Goal: Contribute content: Add original content to the website for others to see

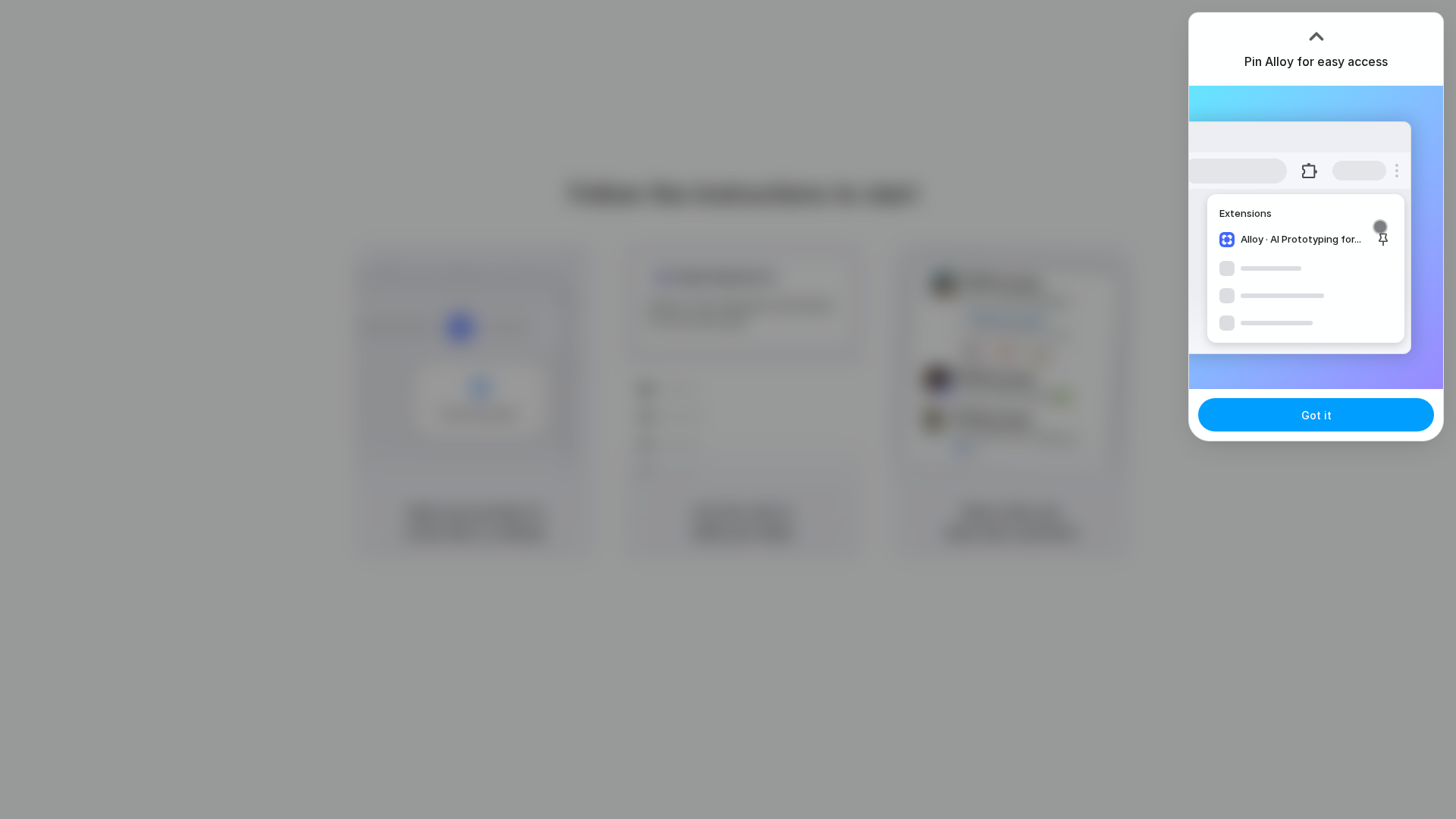
click at [1264, 422] on button "Got it" at bounding box center [1316, 415] width 236 height 34
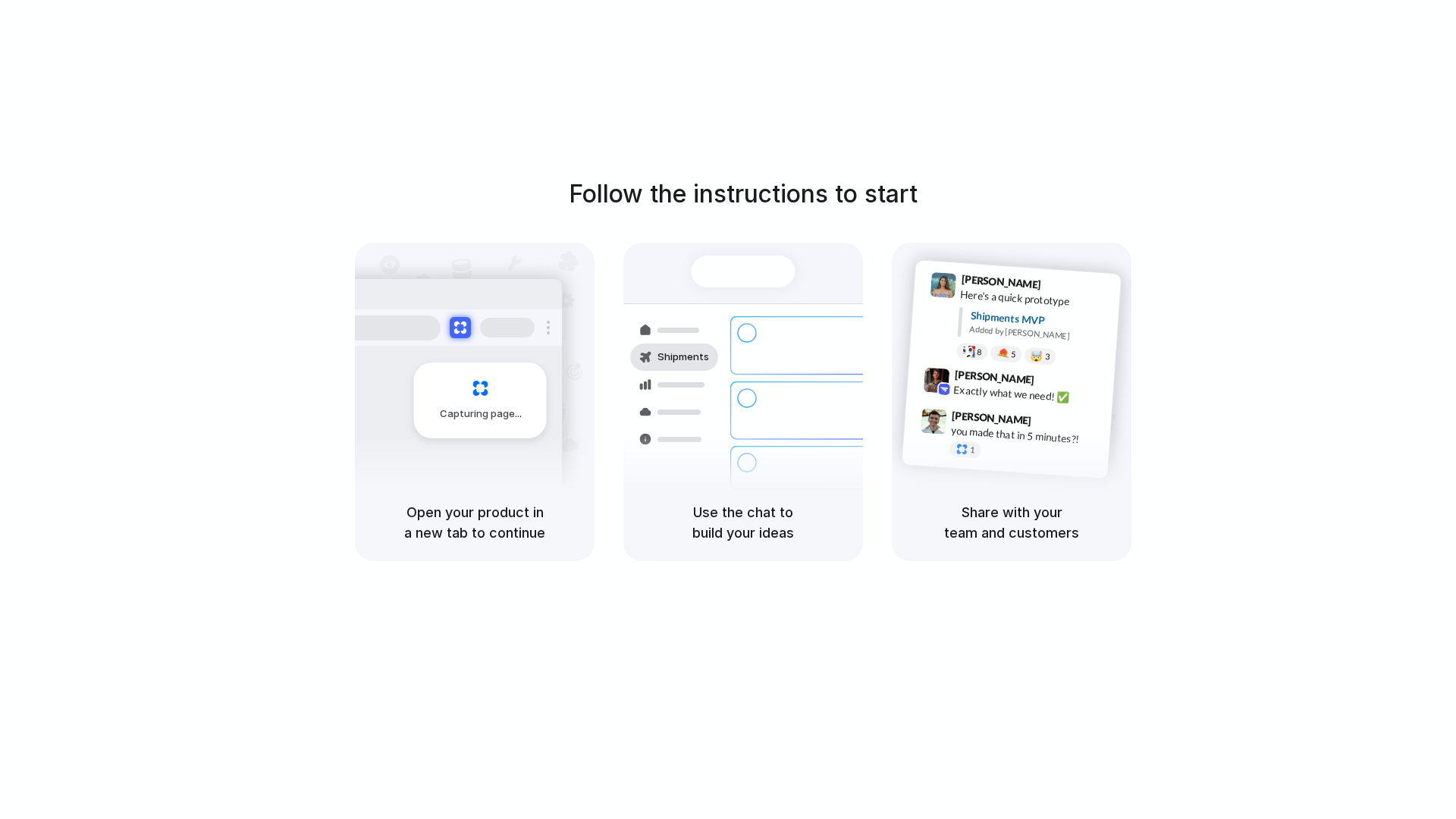
click at [965, 72] on div "Follow the instructions to start Capturing page Open your product in a new tab …" at bounding box center [743, 425] width 1486 height 850
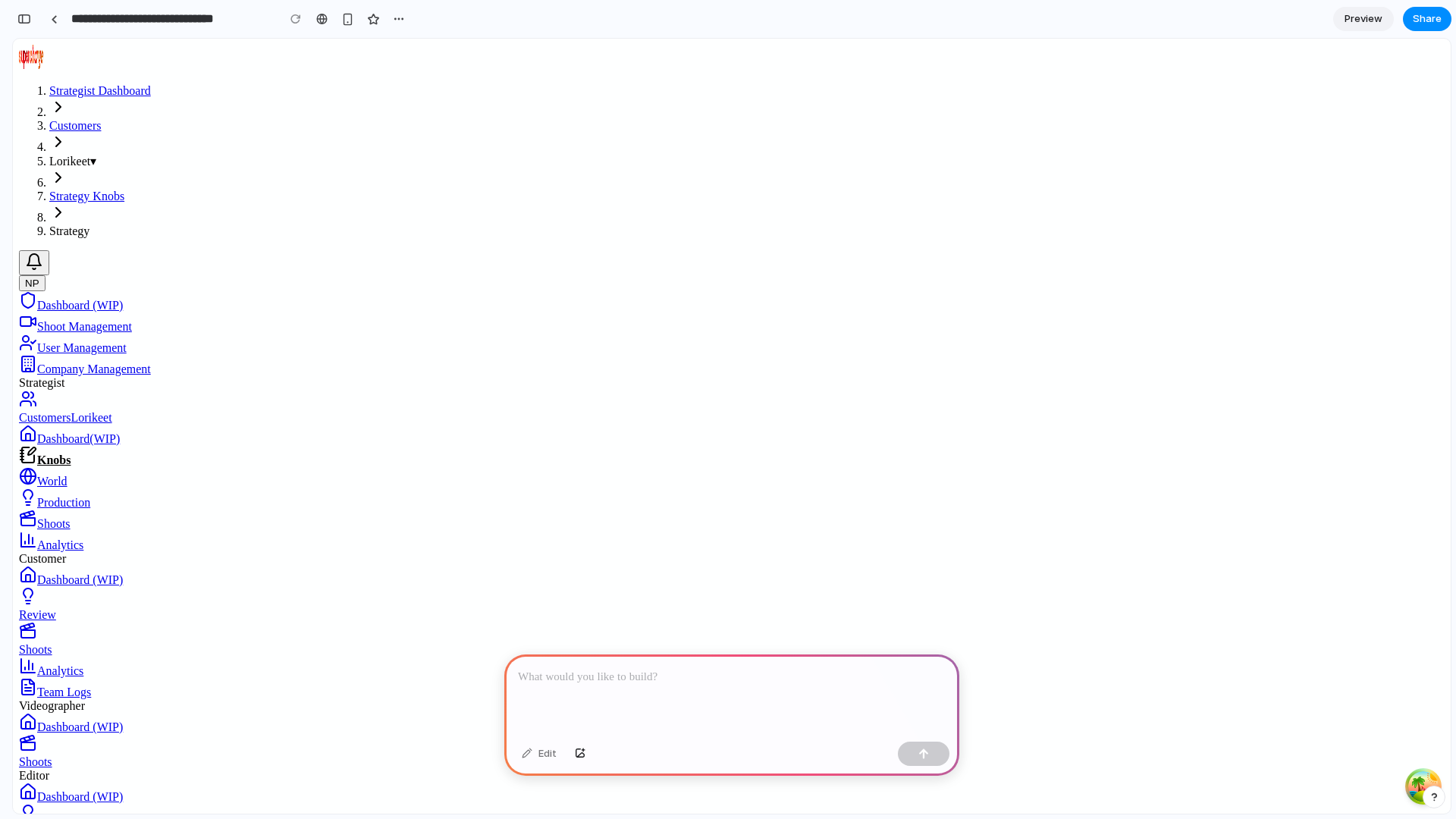
scroll to position [1248, 0]
drag, startPoint x: 553, startPoint y: 254, endPoint x: 609, endPoint y: 324, distance: 89.6
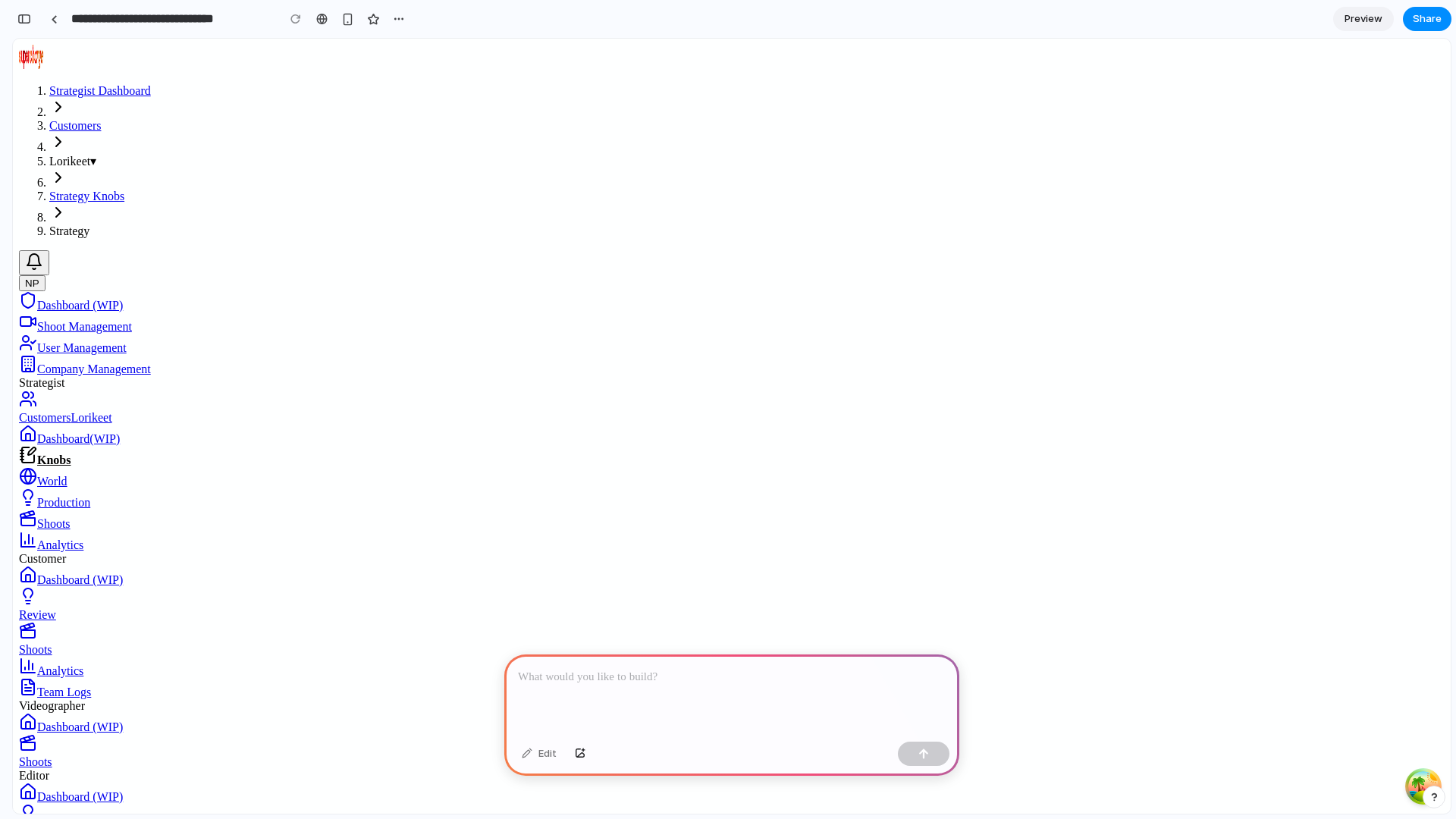
click at [603, 670] on p at bounding box center [731, 678] width 428 height 18
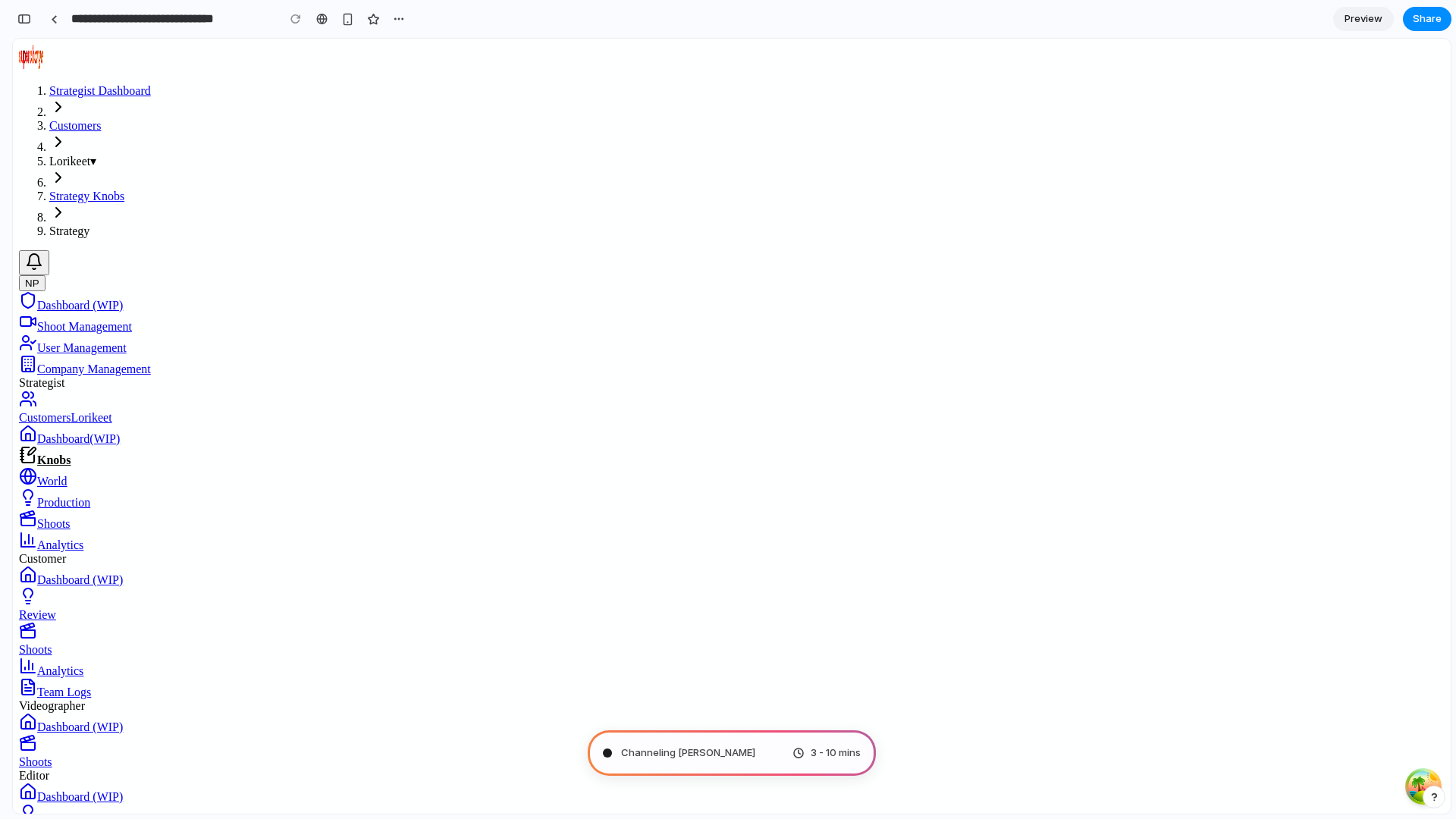
scroll to position [2848, 0]
click at [723, 751] on span "Brewing product ideas ..." at bounding box center [678, 753] width 115 height 16
click at [723, 752] on span "Brewing product ideas ..." at bounding box center [678, 753] width 115 height 16
drag, startPoint x: 738, startPoint y: 791, endPoint x: 883, endPoint y: 752, distance: 150.2
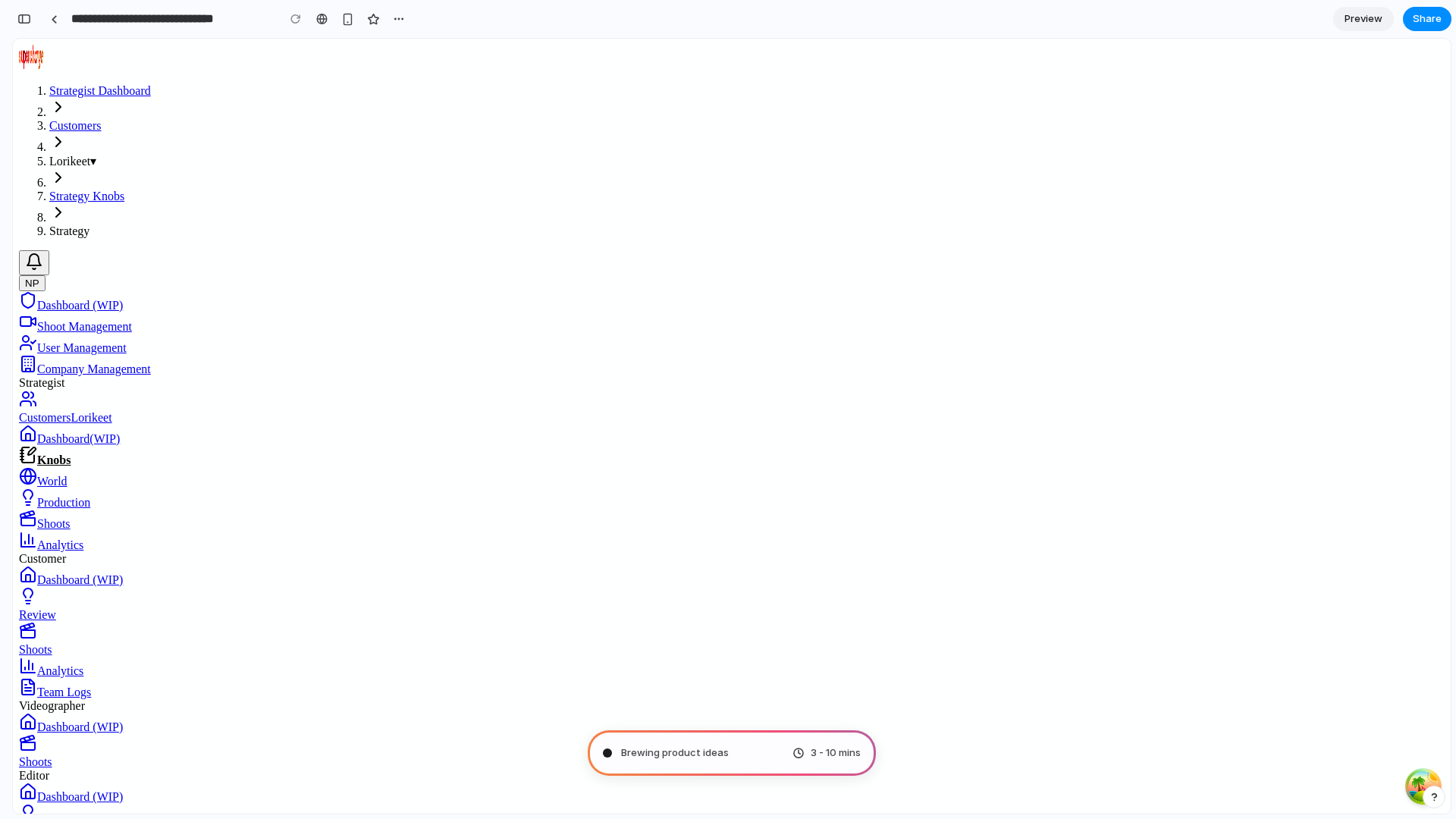
scroll to position [0, 0]
drag, startPoint x: 251, startPoint y: 505, endPoint x: 366, endPoint y: 617, distance: 160.5
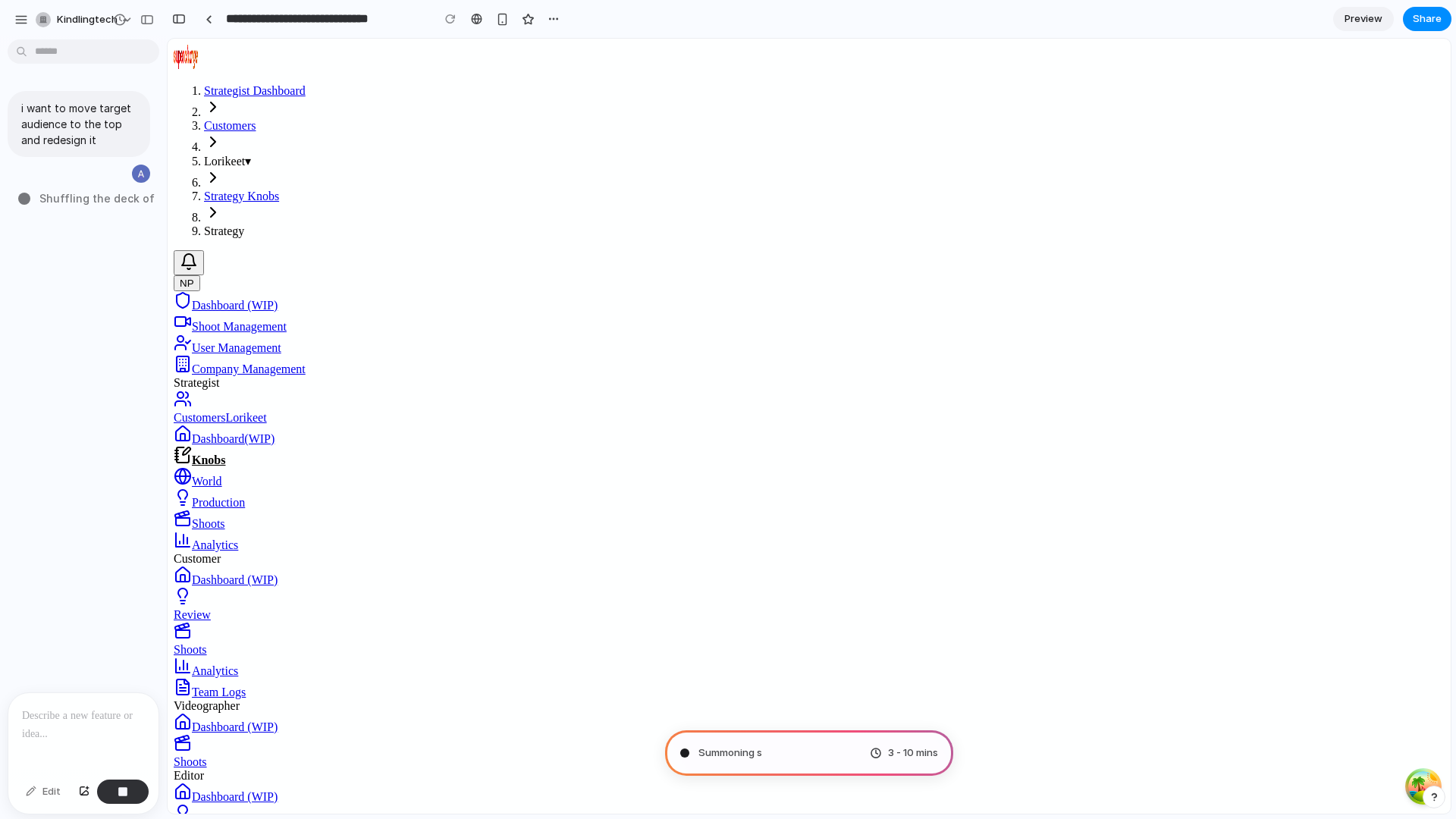
scroll to position [1216, 0]
click at [92, 210] on span "Shuffling the deck of possibilities .." at bounding box center [96, 206] width 123 height 32
click at [62, 723] on p at bounding box center [83, 716] width 123 height 18
click at [52, 794] on div "Edit" at bounding box center [43, 792] width 50 height 25
click at [21, 14] on div "button" at bounding box center [21, 19] width 14 height 14
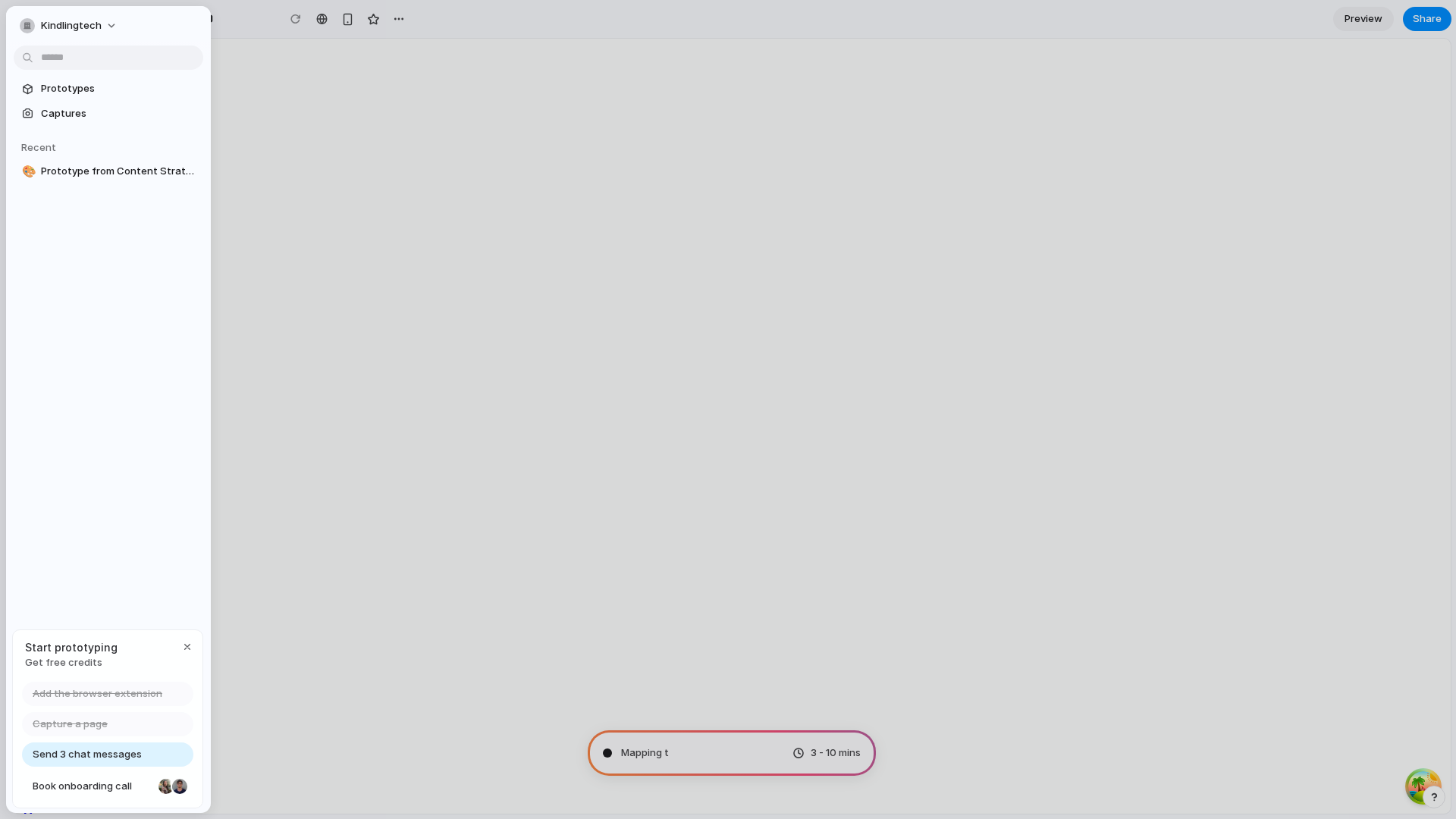
scroll to position [1186, 0]
type input "**********"
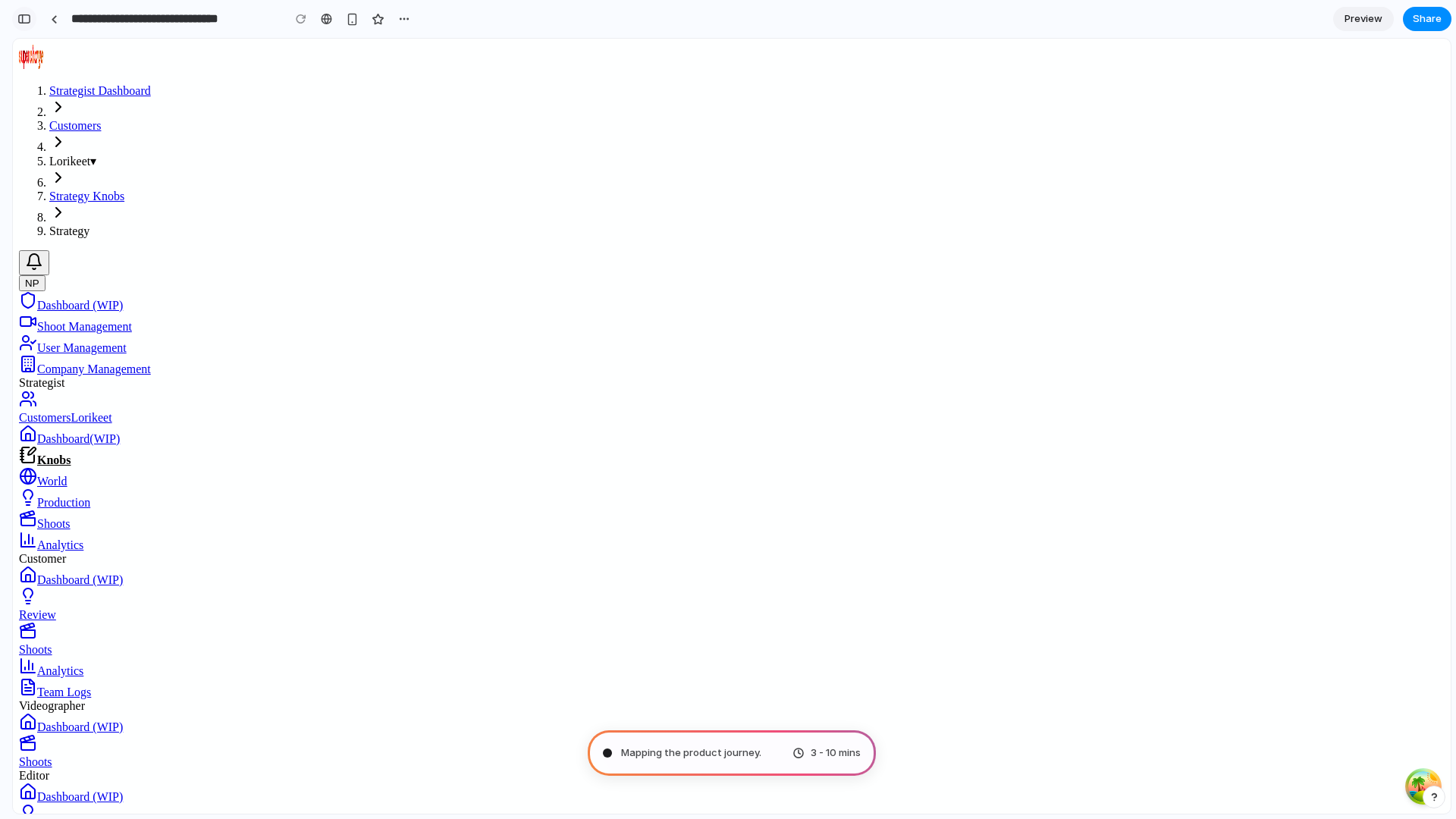
click at [27, 16] on div "button" at bounding box center [24, 19] width 14 height 11
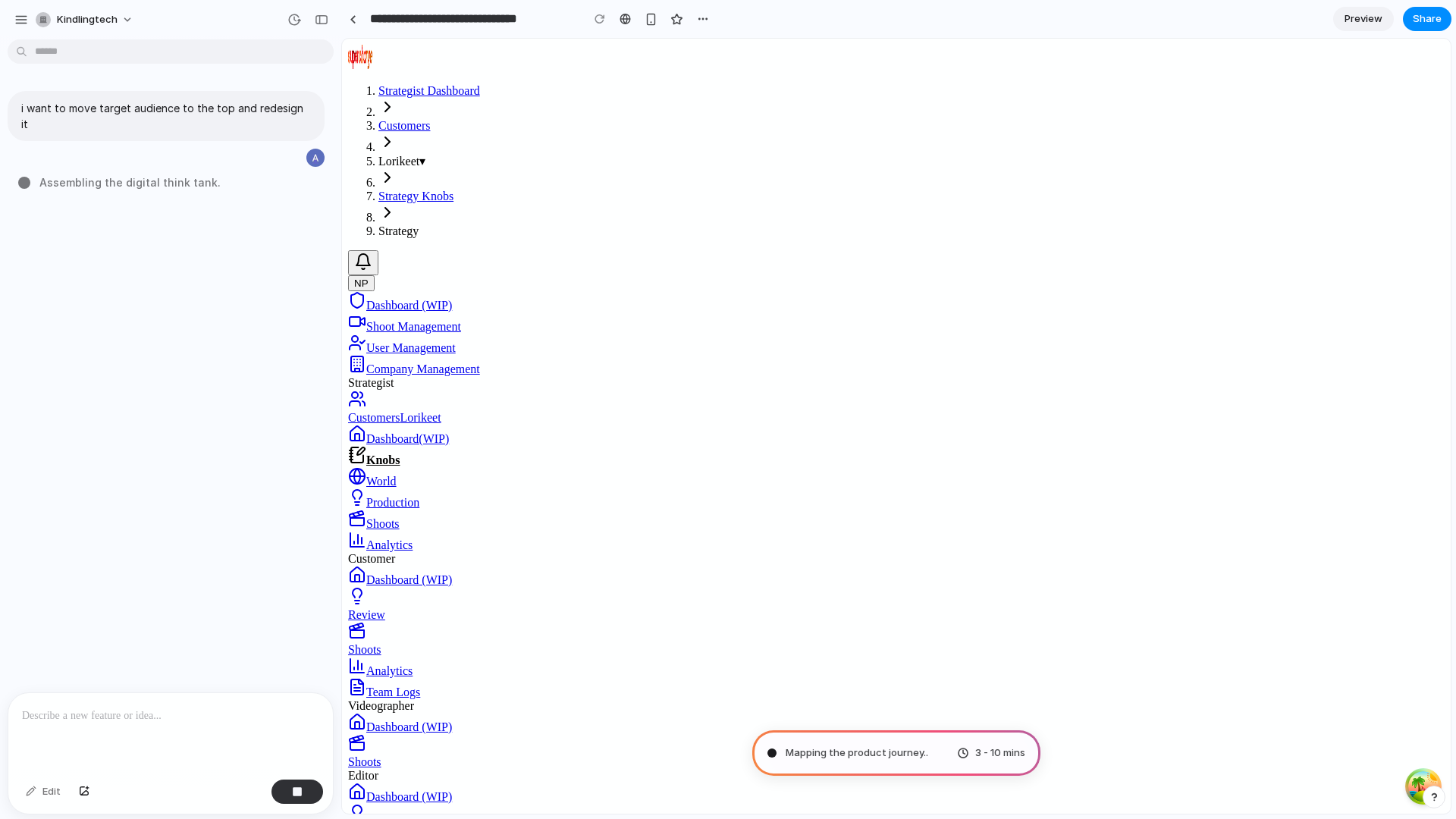
scroll to position [1249, 0]
click at [27, 21] on div "button" at bounding box center [21, 19] width 14 height 14
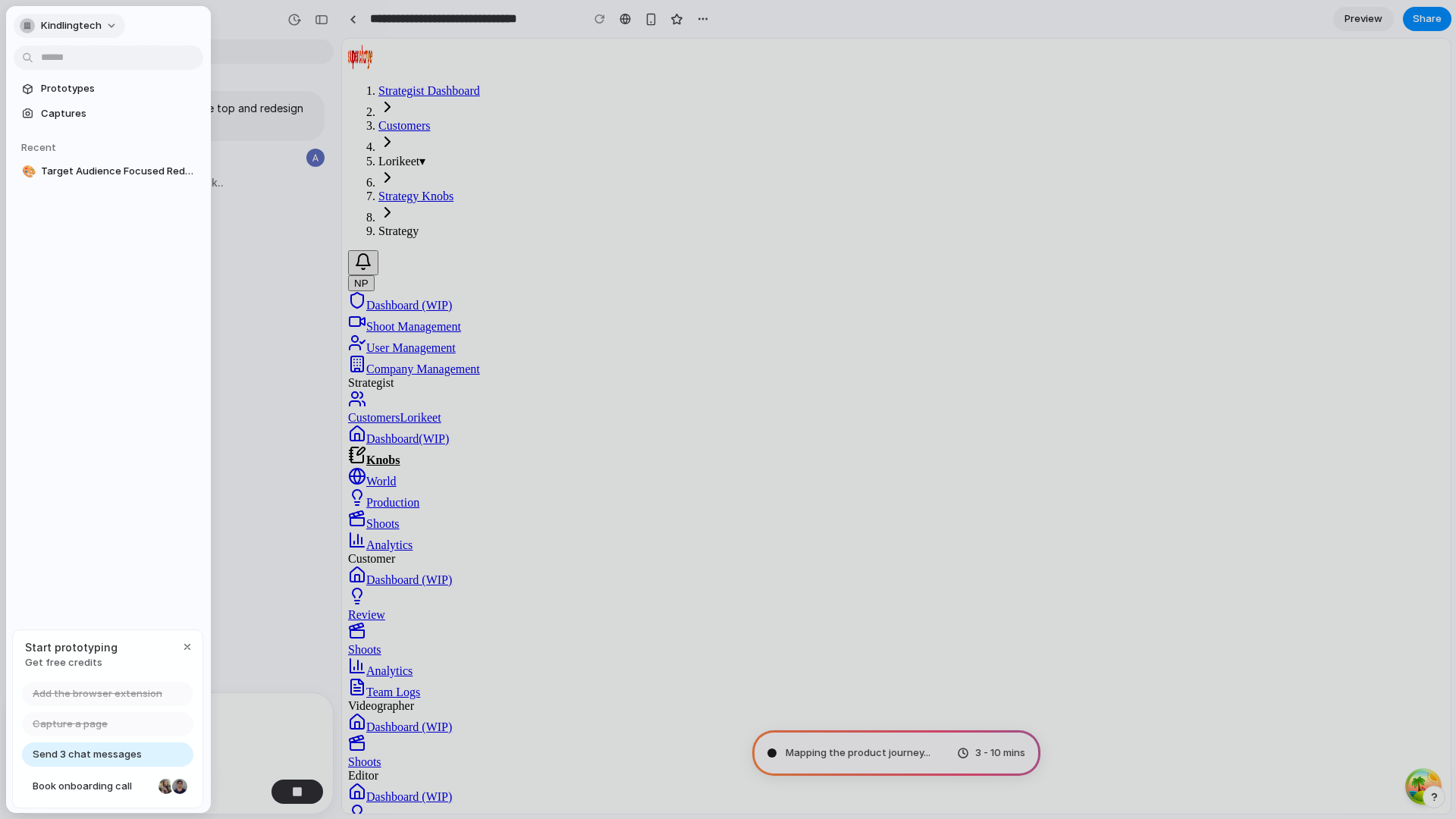
click at [45, 19] on span "kindlingtech" at bounding box center [71, 26] width 61 height 16
click at [214, 12] on div "Settings Invite members Change theme Sign out" at bounding box center [728, 410] width 1456 height 819
click at [253, 12] on div at bounding box center [728, 410] width 1456 height 819
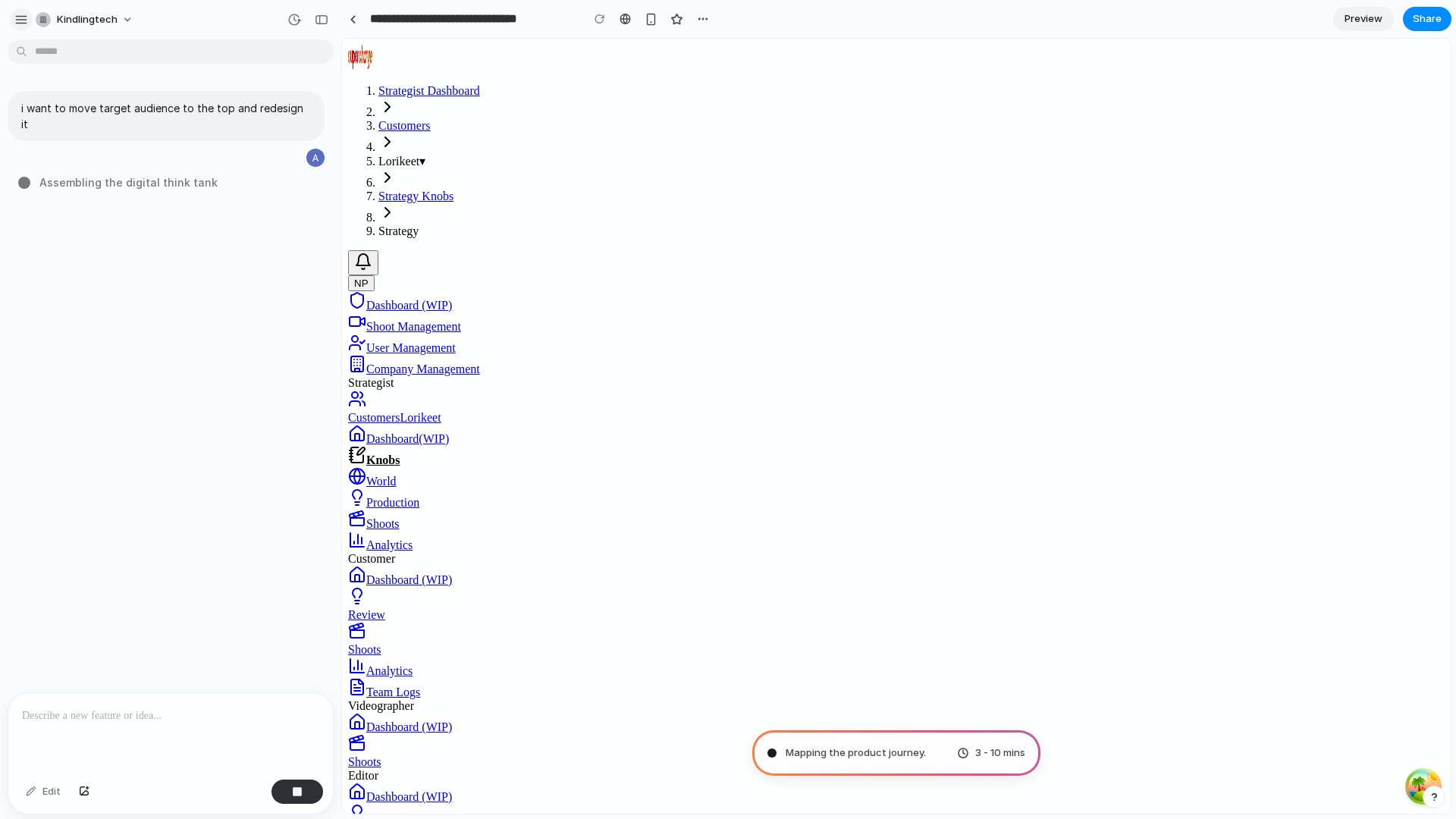
click at [15, 25] on div "button" at bounding box center [21, 19] width 14 height 14
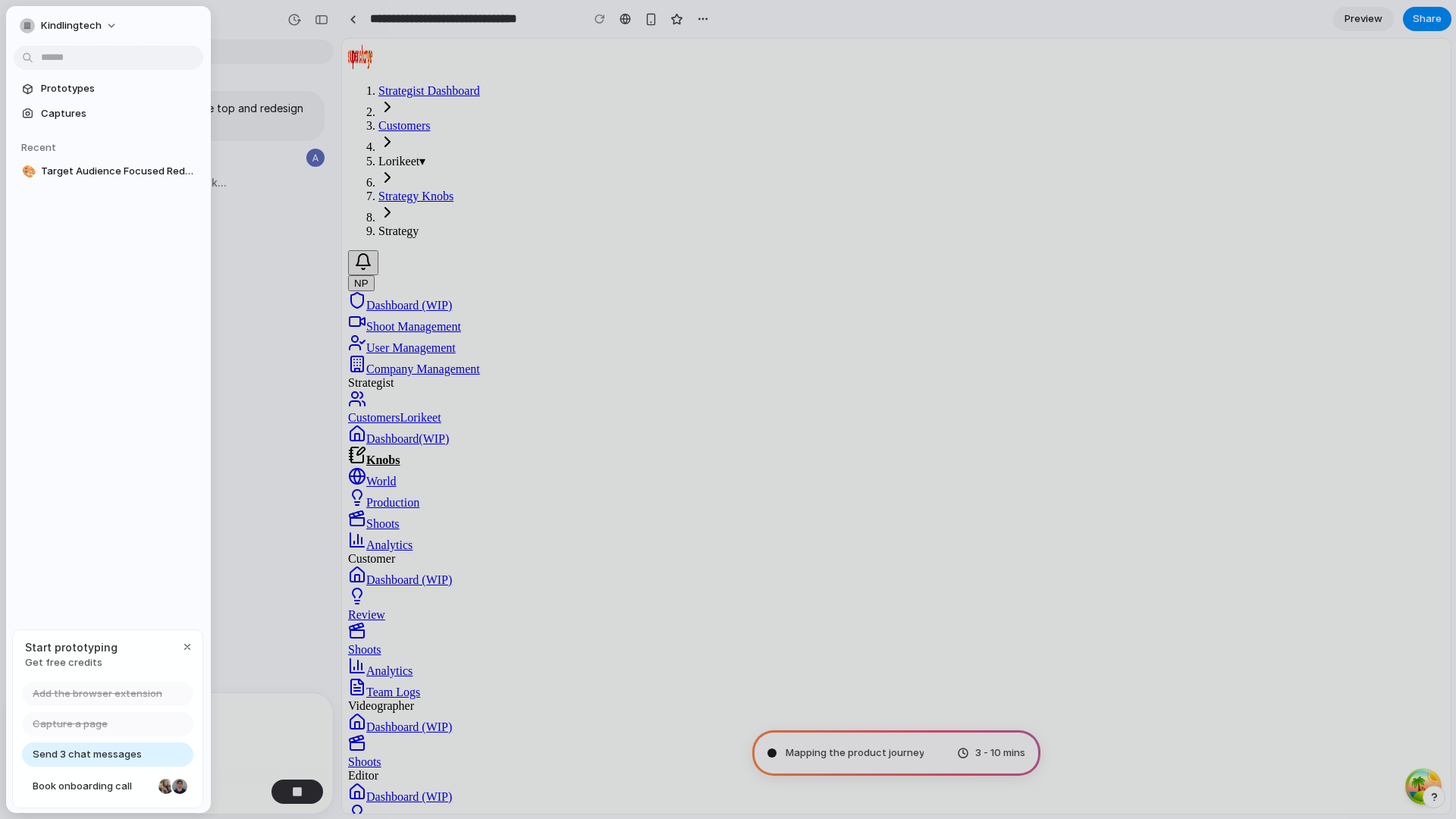
click at [277, 20] on div at bounding box center [728, 410] width 1456 height 819
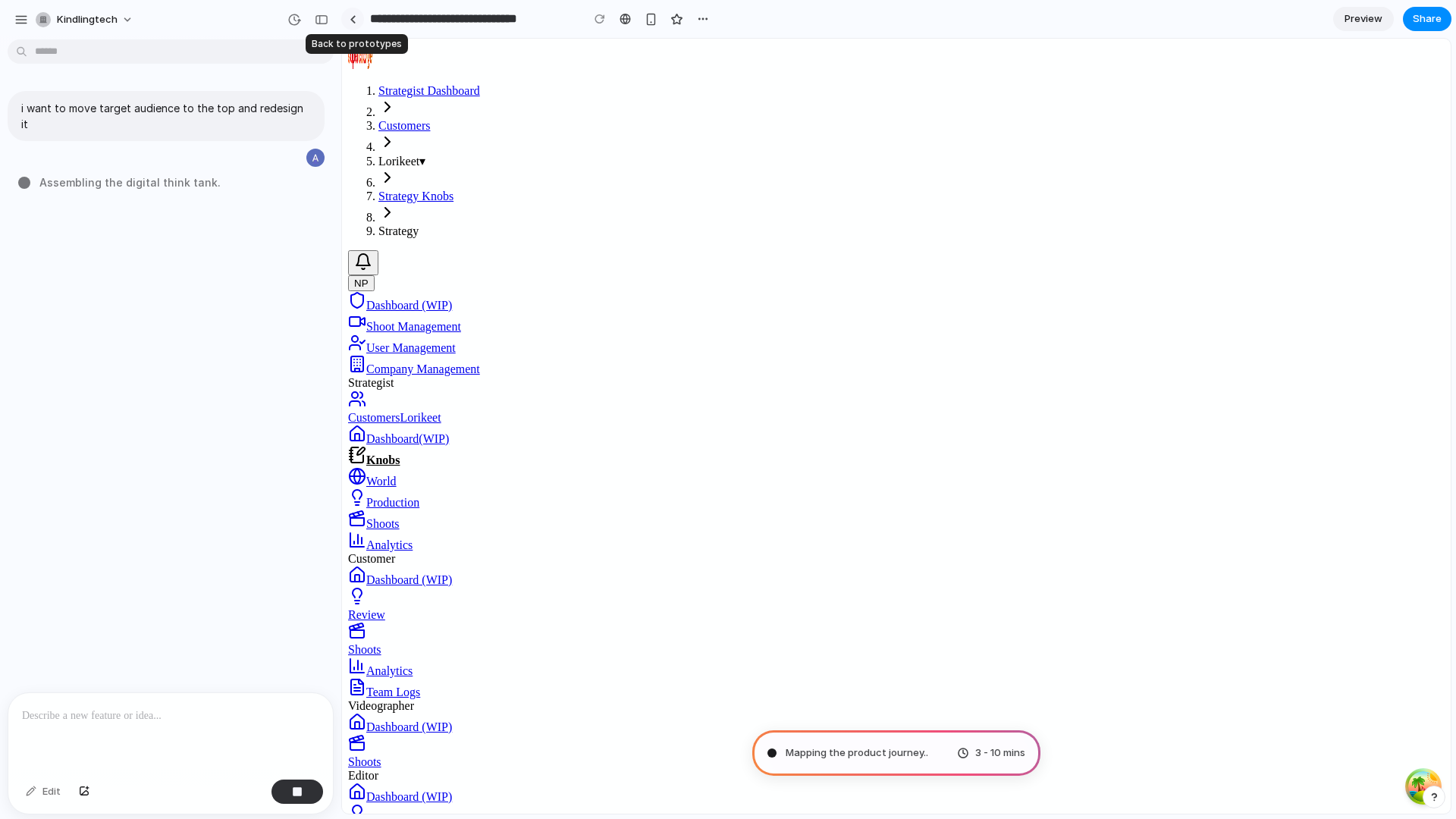
click at [351, 18] on div at bounding box center [352, 19] width 6 height 8
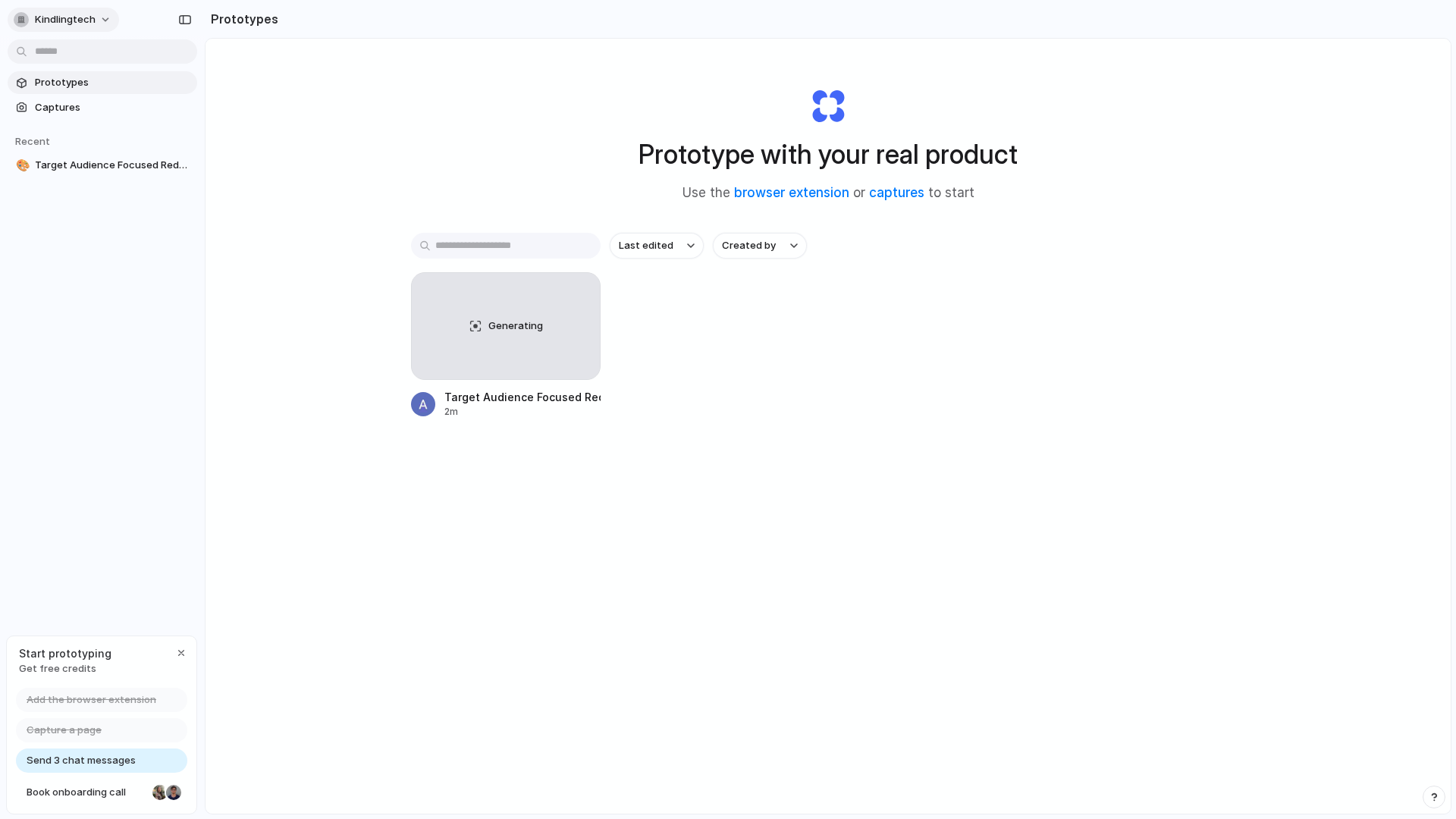
click at [18, 21] on div "button" at bounding box center [21, 19] width 15 height 16
click at [130, 11] on div "Settings Invite members Change theme Sign out" at bounding box center [728, 410] width 1456 height 819
click at [81, 168] on span "Target Audience Focused Redesign" at bounding box center [112, 165] width 156 height 16
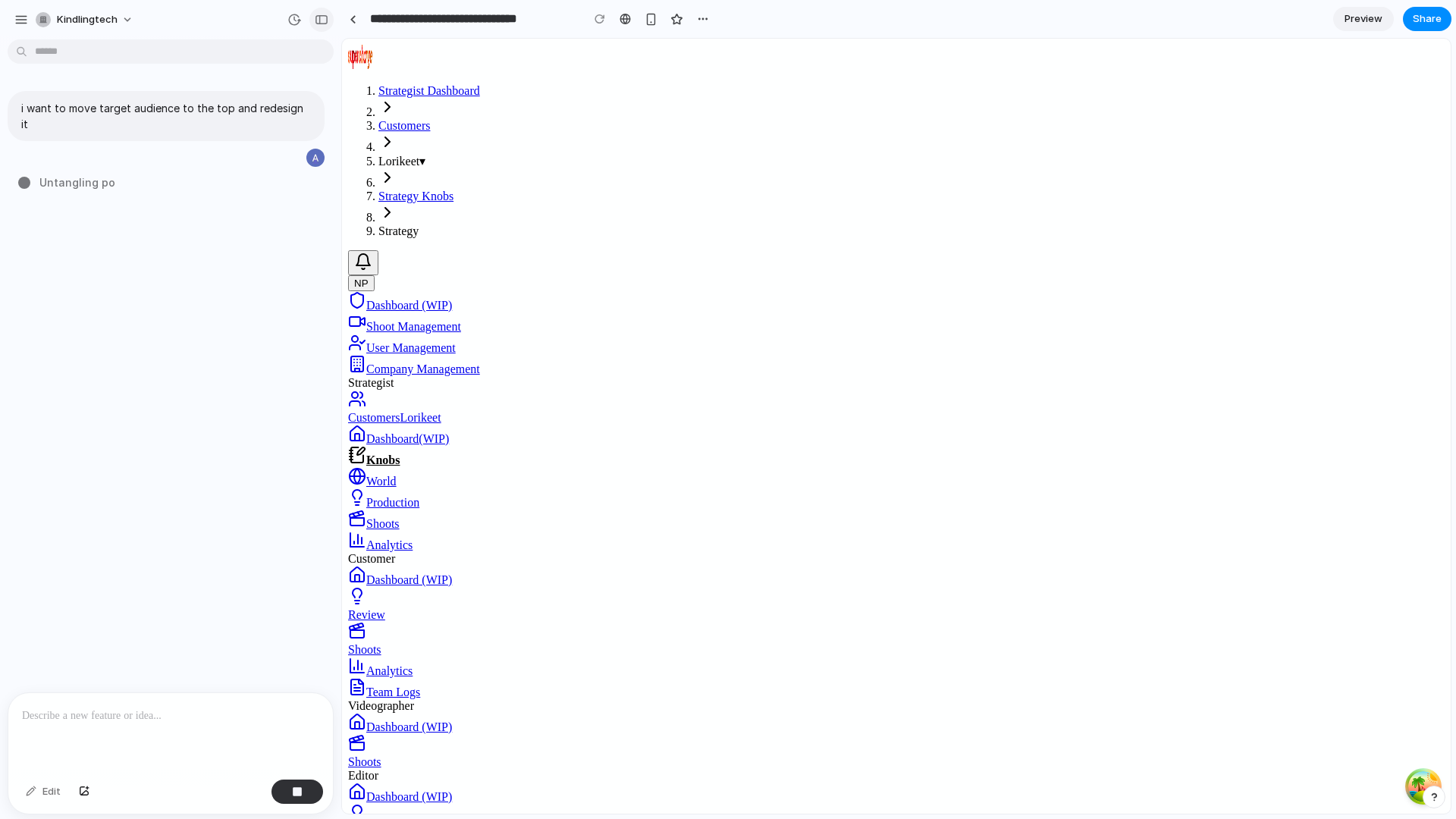
click at [322, 17] on div "button" at bounding box center [321, 20] width 14 height 11
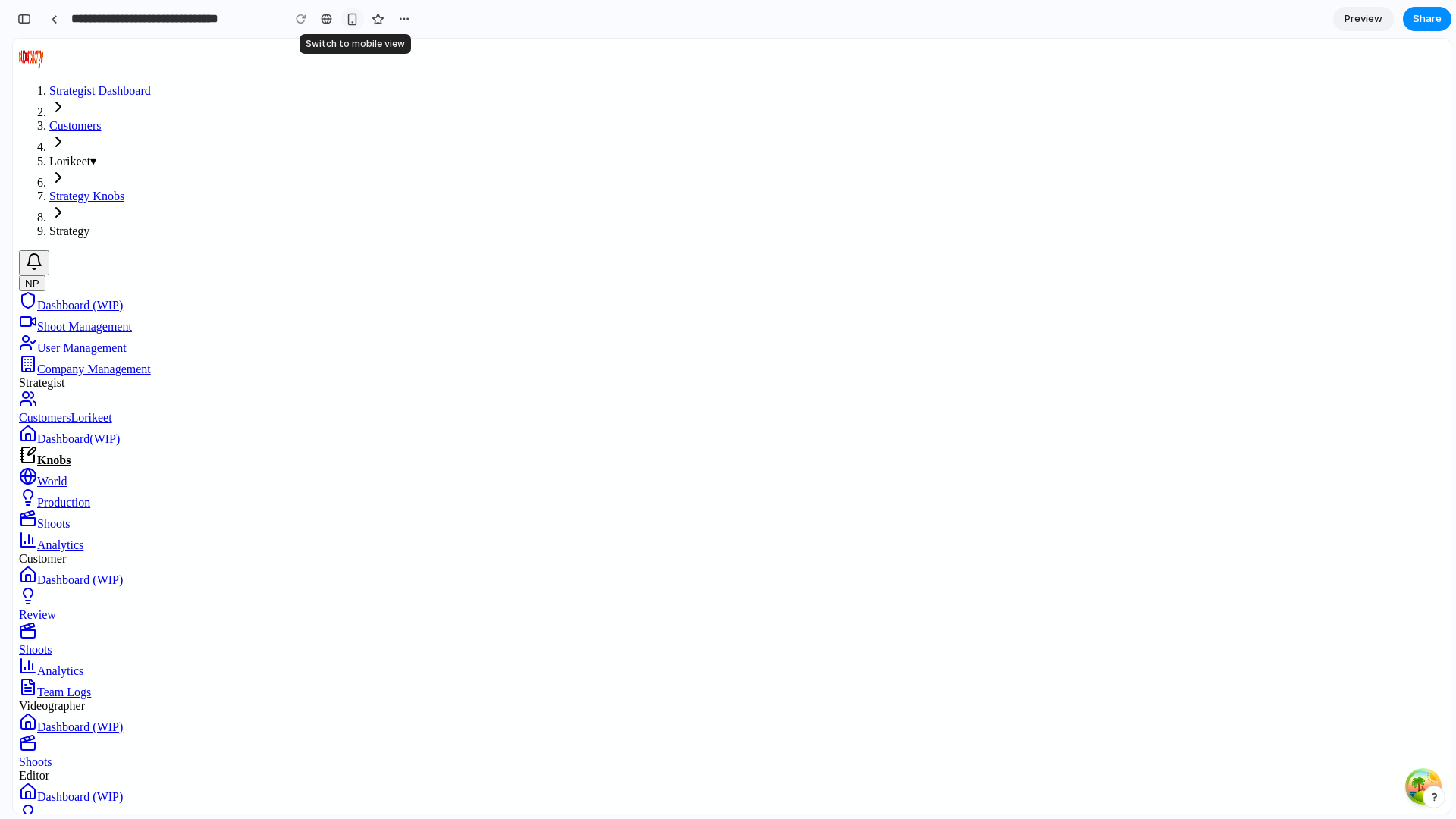
click at [343, 17] on button "button" at bounding box center [352, 18] width 23 height 23
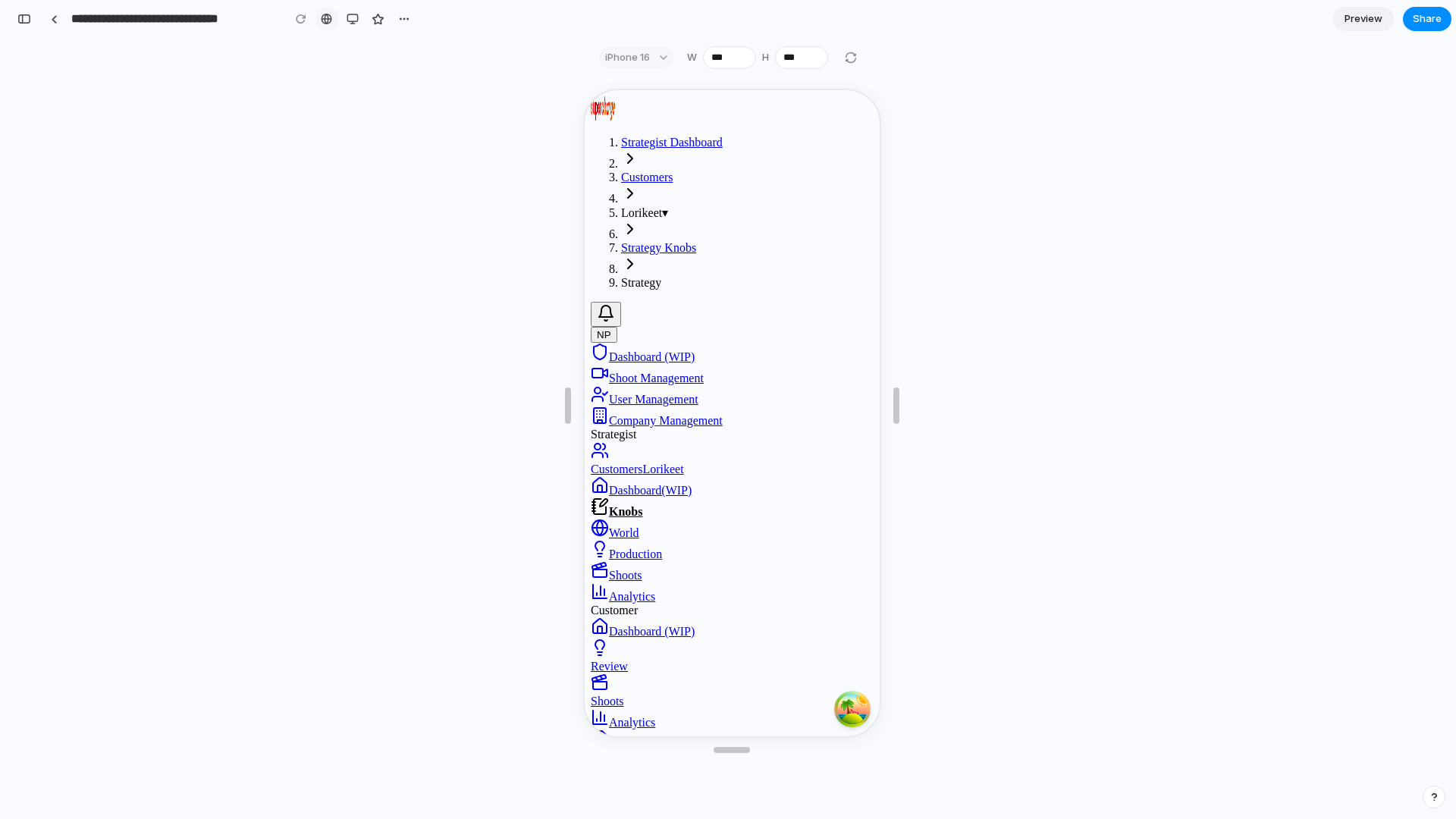
click at [326, 20] on div at bounding box center [326, 18] width 11 height 12
click at [349, 19] on div "button" at bounding box center [352, 18] width 12 height 12
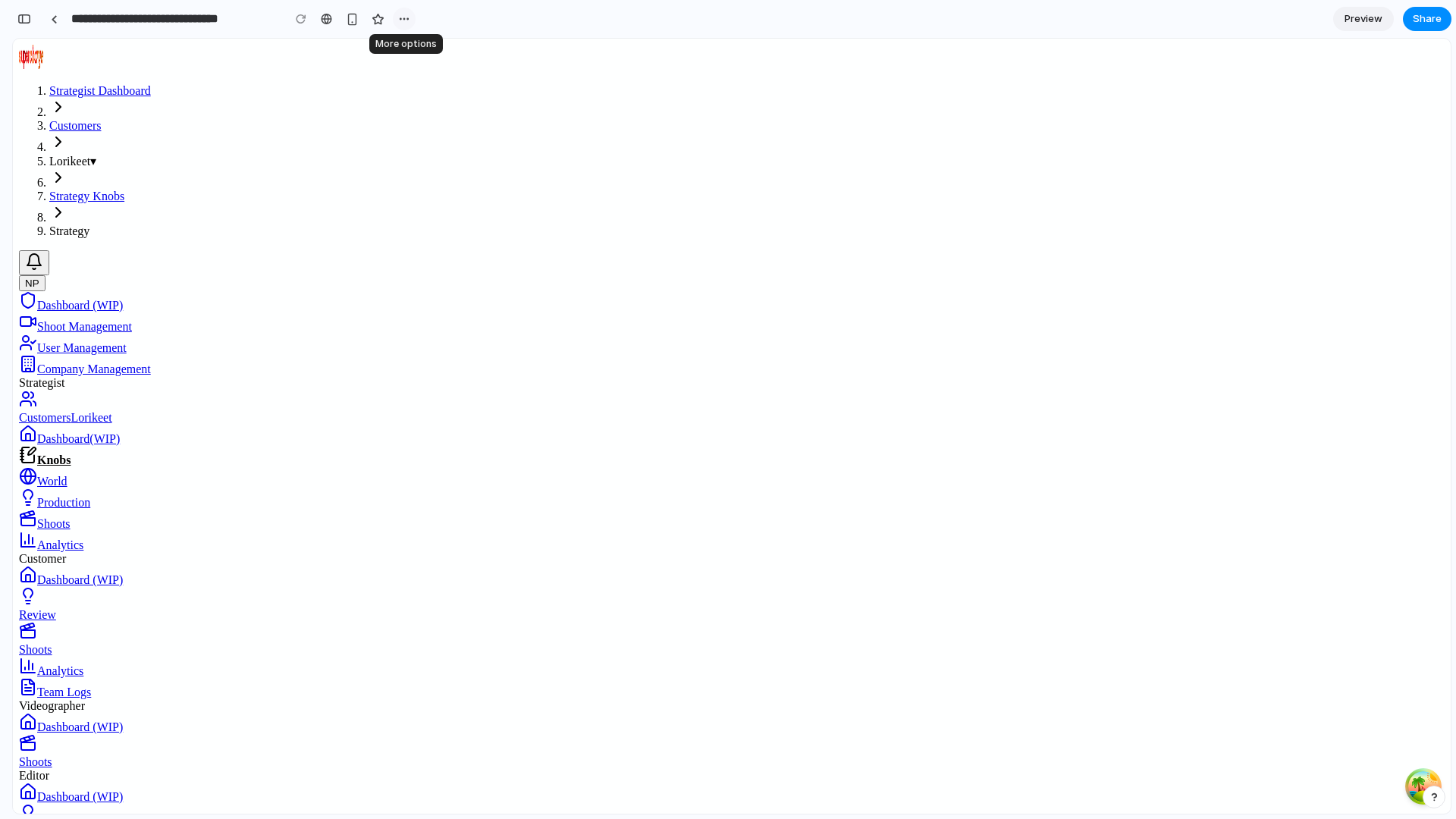
click at [411, 13] on button "button" at bounding box center [404, 18] width 23 height 23
click at [411, 13] on div "Duplicate Delete" at bounding box center [728, 410] width 1456 height 819
click at [29, 22] on div "button" at bounding box center [24, 19] width 14 height 11
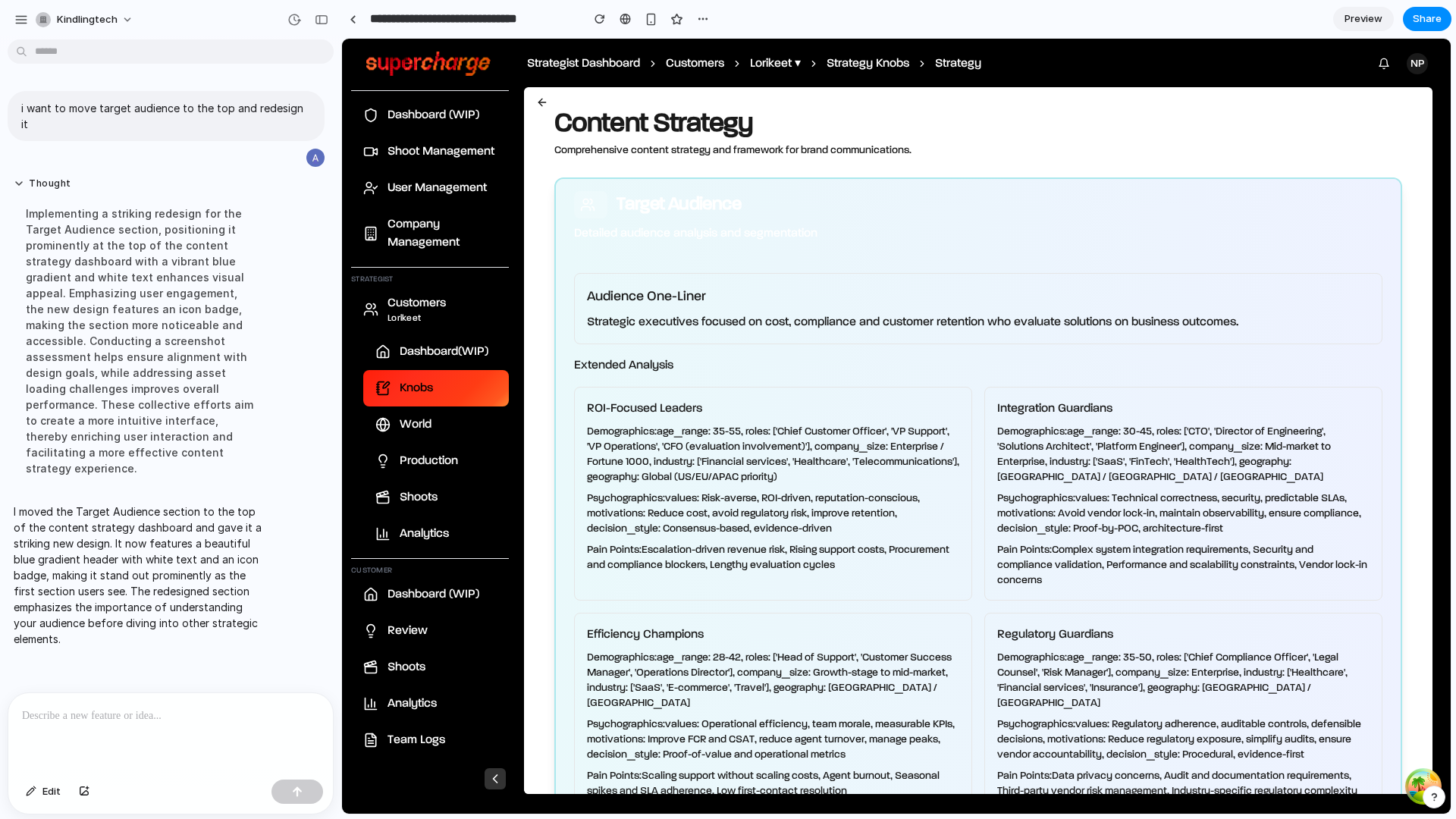
click at [170, 748] on div at bounding box center [170, 733] width 325 height 80
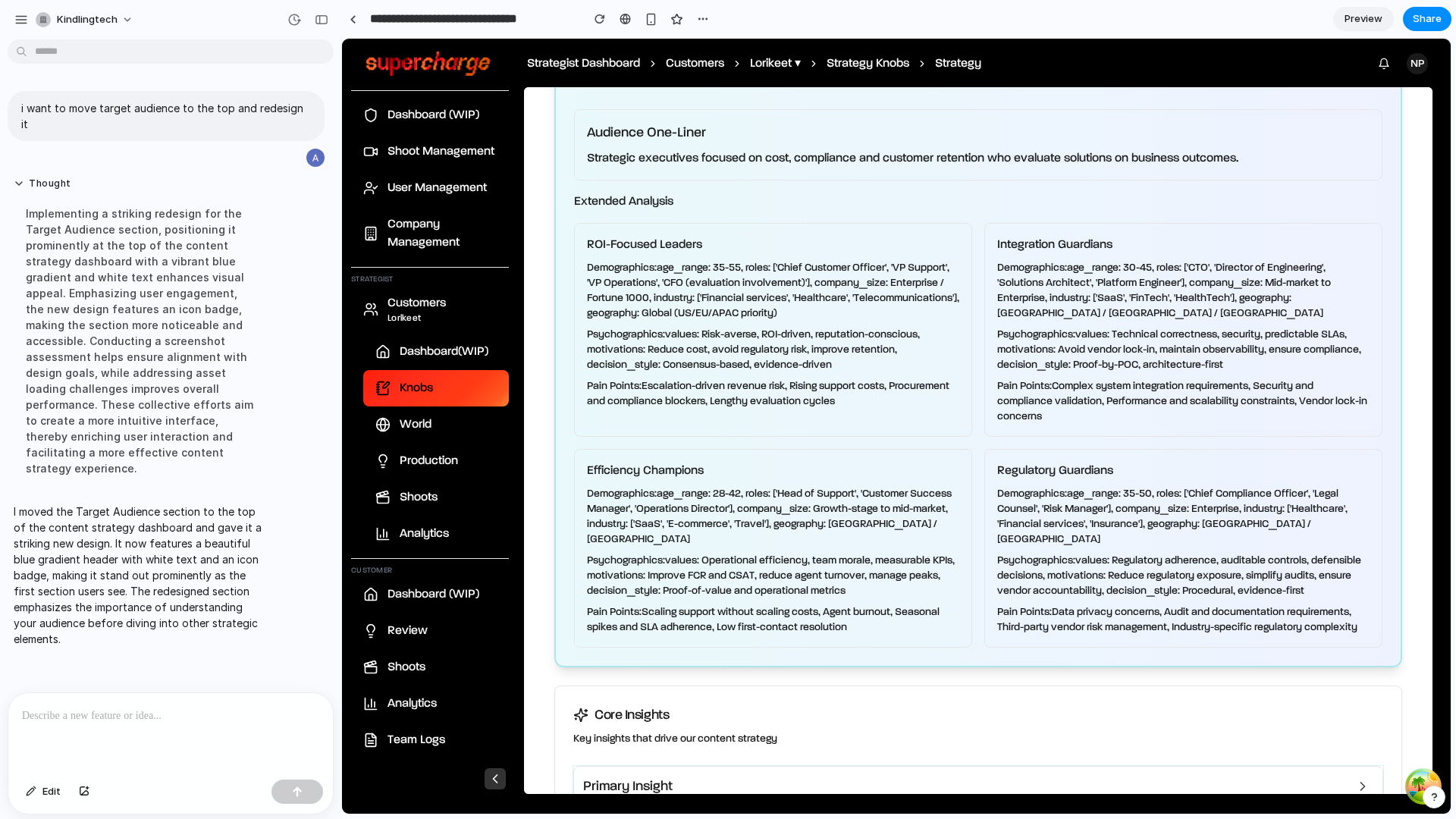
scroll to position [268, 0]
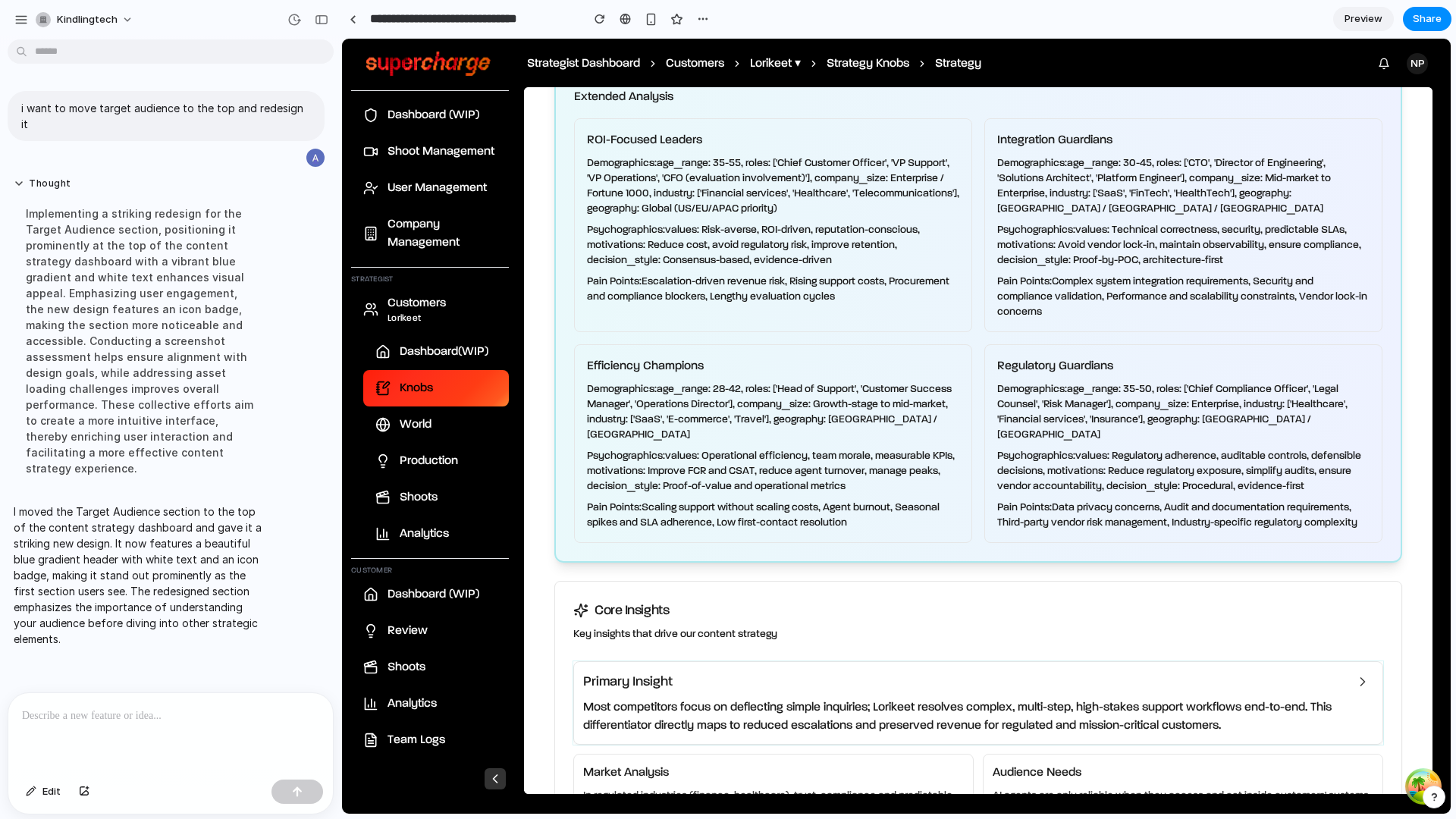
click at [239, 719] on p at bounding box center [170, 716] width 297 height 18
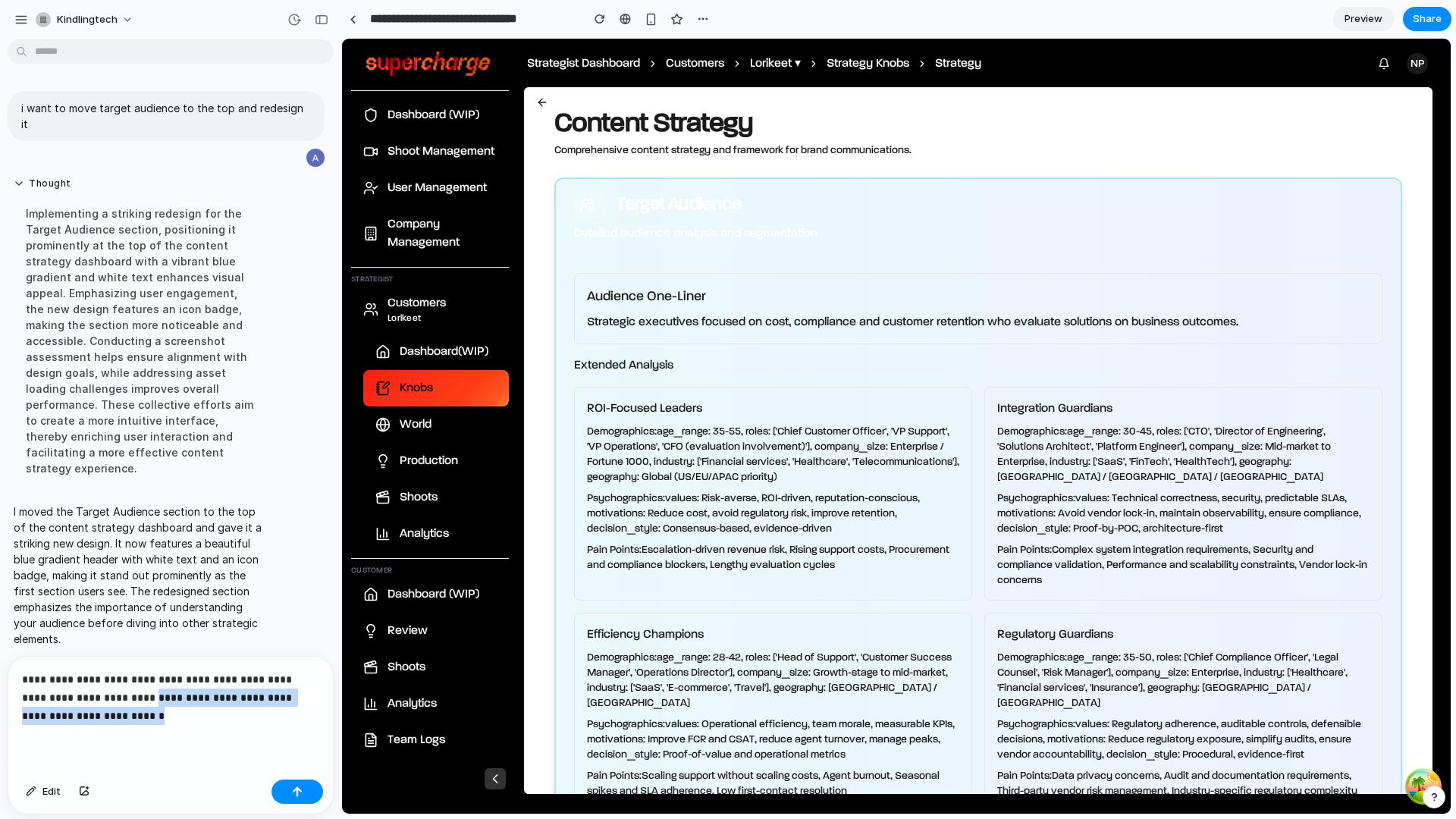
drag, startPoint x: 108, startPoint y: 715, endPoint x: 110, endPoint y: 701, distance: 14.1
click at [110, 701] on p "**********" at bounding box center [170, 698] width 297 height 55
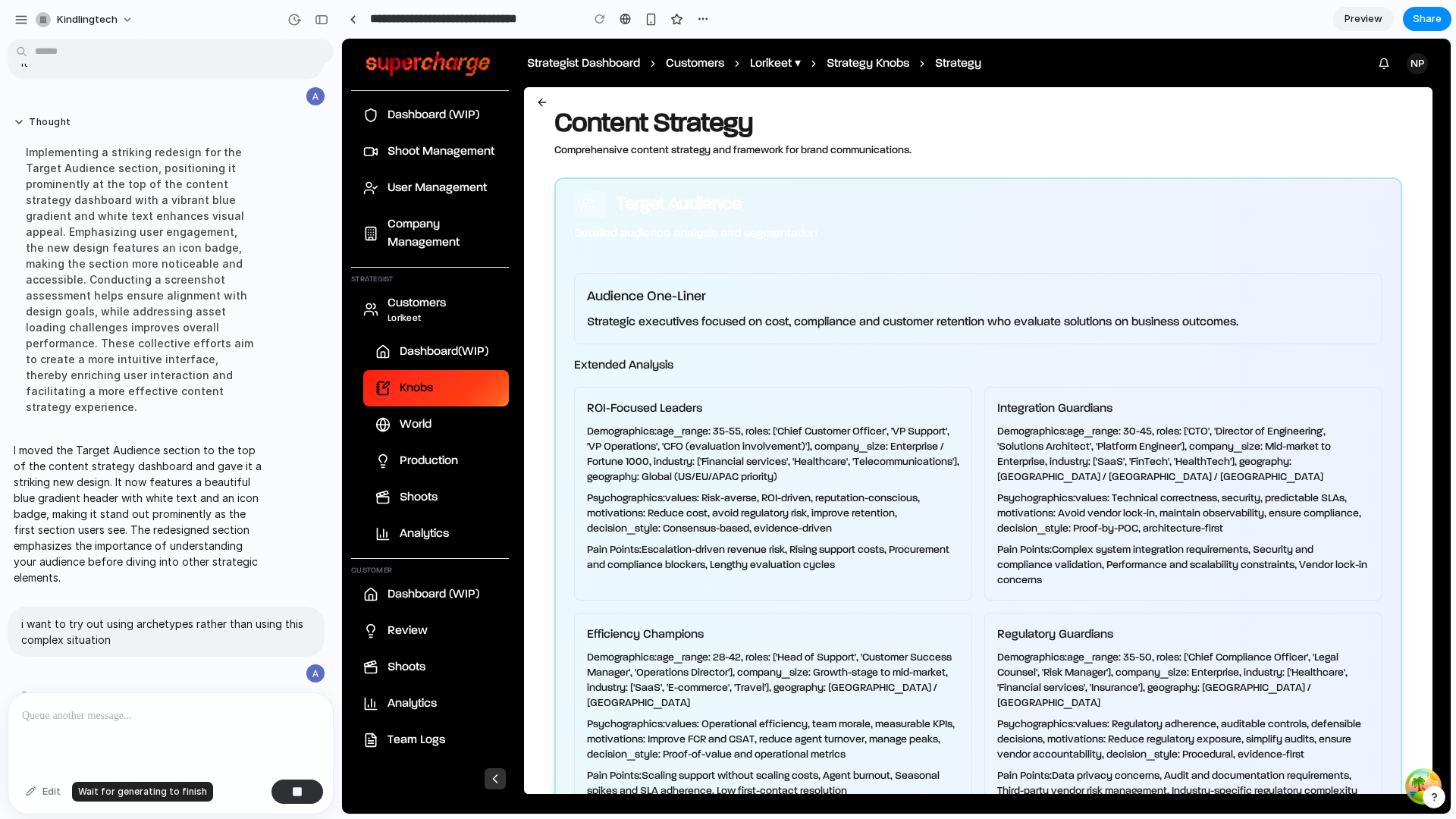
click at [42, 792] on div "Edit" at bounding box center [43, 792] width 50 height 25
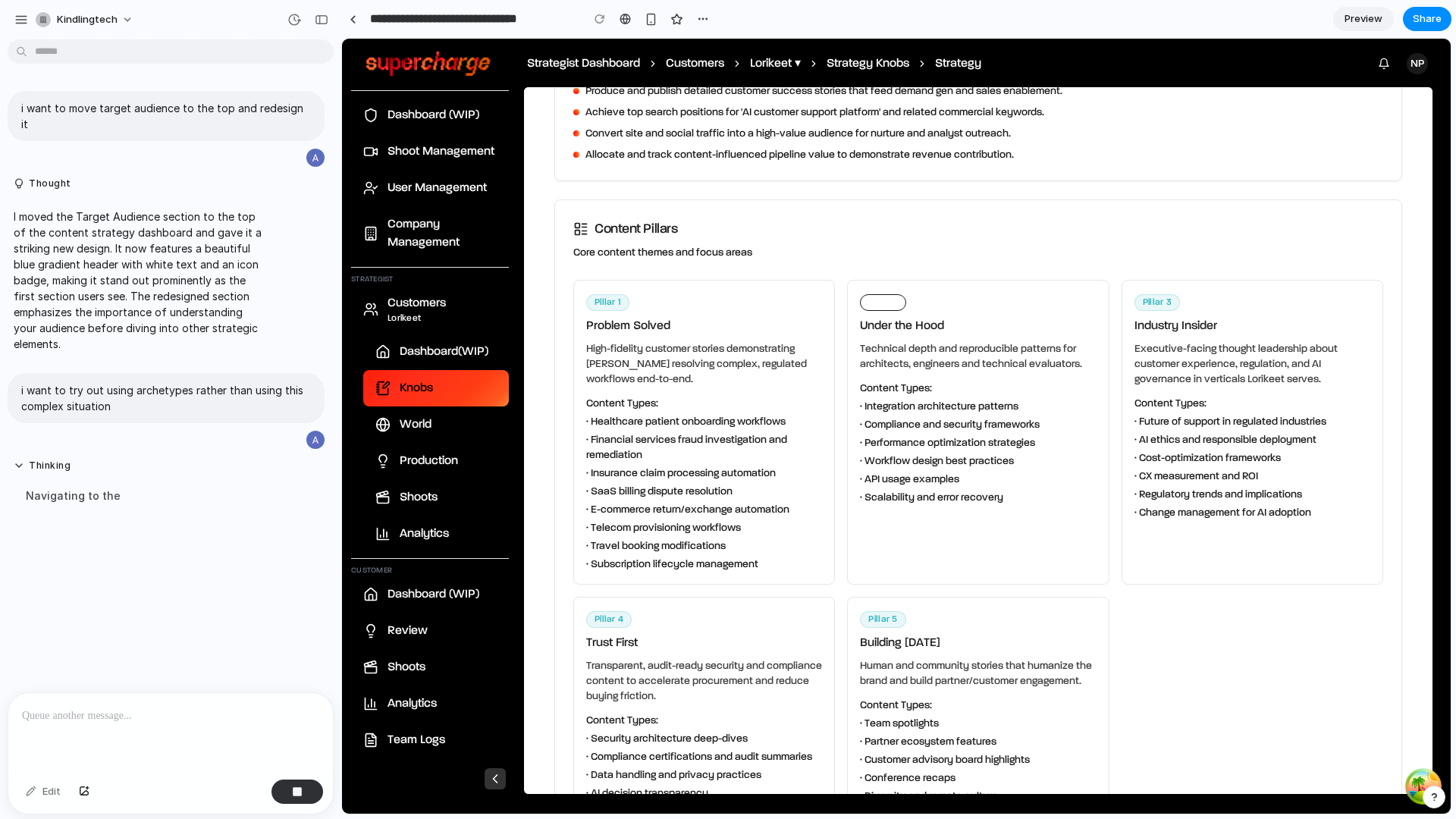
scroll to position [2339, 0]
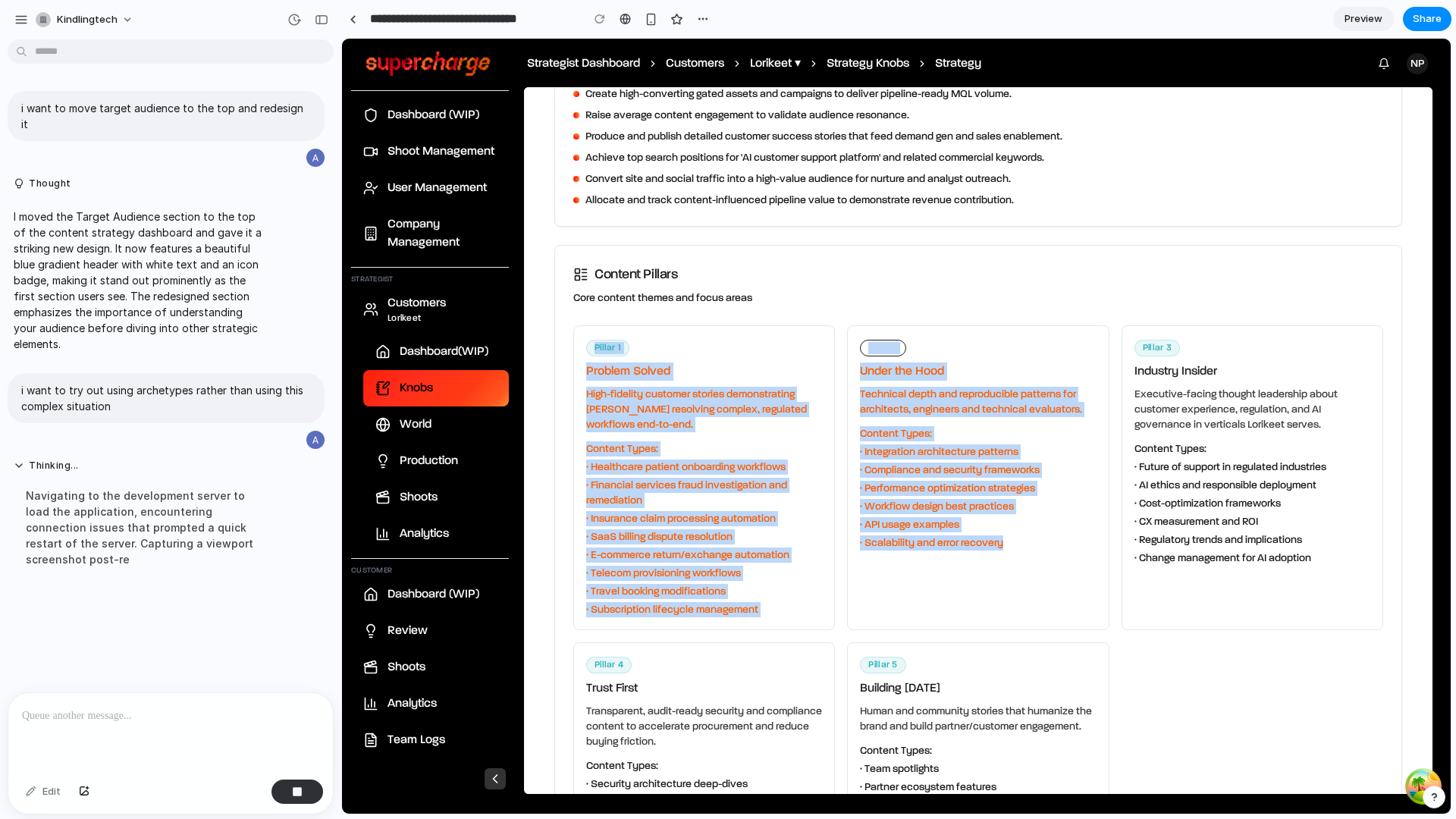
drag, startPoint x: 853, startPoint y: 280, endPoint x: 904, endPoint y: 585, distance: 309.2
click at [907, 585] on div "Content Pillars Core content themes and focus areas Pillar 1 Problem Solved Hig…" at bounding box center [978, 571] width 848 height 651
click at [904, 585] on div "Pillar 2 Under the Hood Technical depth and reproducible patterns for architect…" at bounding box center [977, 478] width 262 height 305
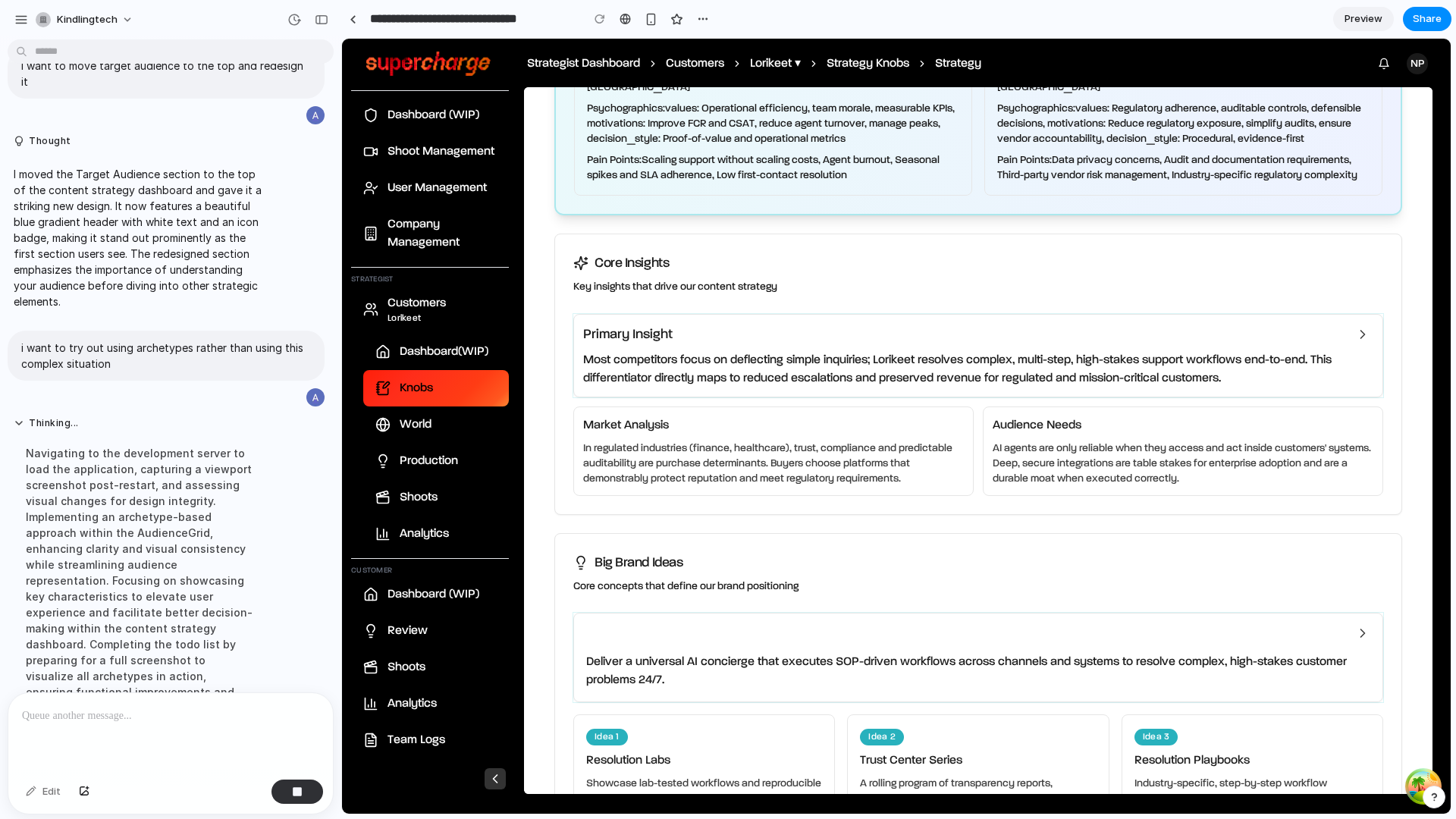
scroll to position [92, 0]
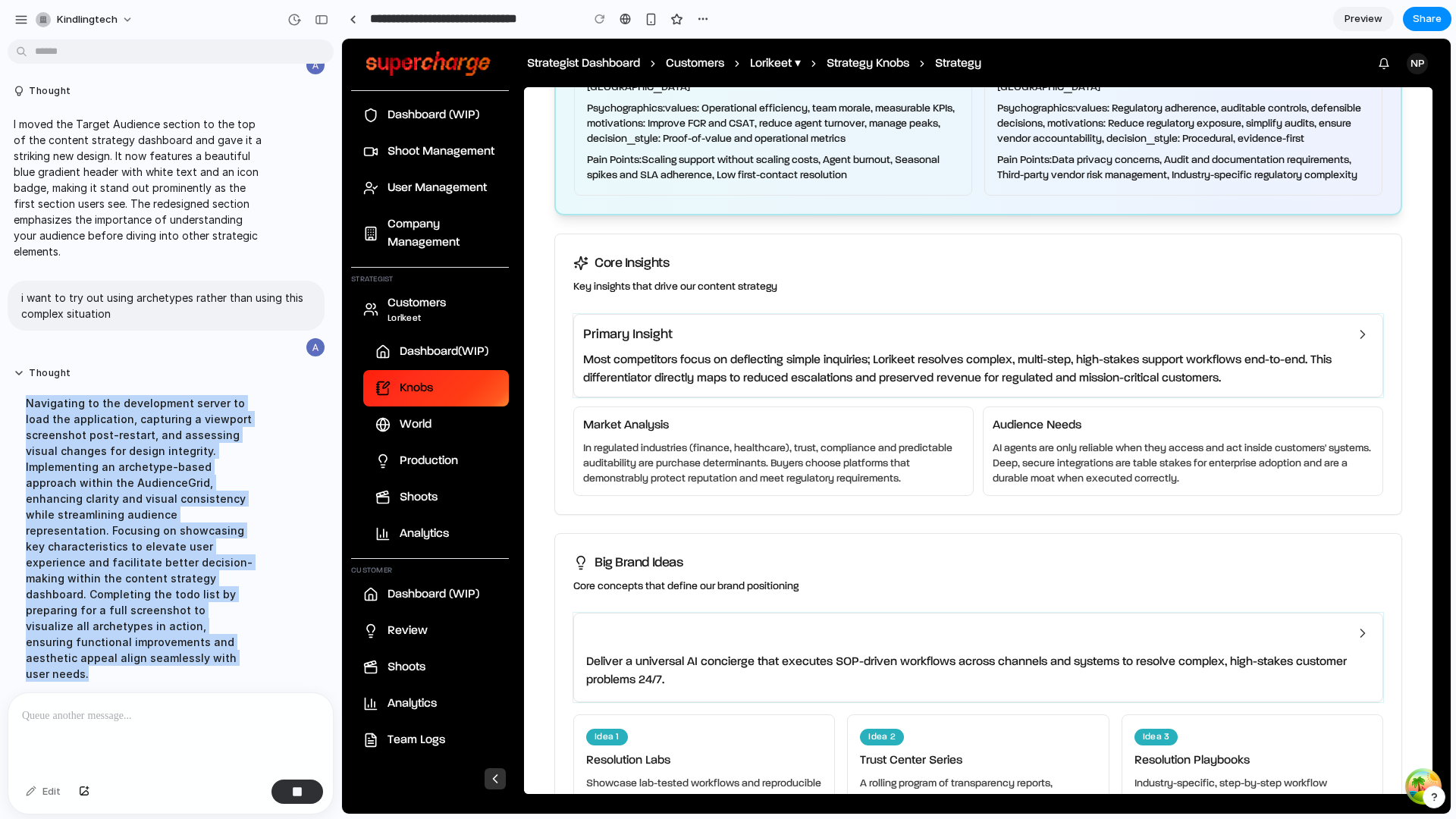
drag, startPoint x: 208, startPoint y: 638, endPoint x: 24, endPoint y: 389, distance: 309.6
click at [24, 389] on div "Navigating to the development server to load the application, capturing a viewp…" at bounding box center [140, 538] width 253 height 305
drag, startPoint x: 24, startPoint y: 389, endPoint x: 184, endPoint y: 623, distance: 283.5
click at [184, 623] on div "Navigating to the development server to load the application, capturing a viewp…" at bounding box center [140, 538] width 253 height 305
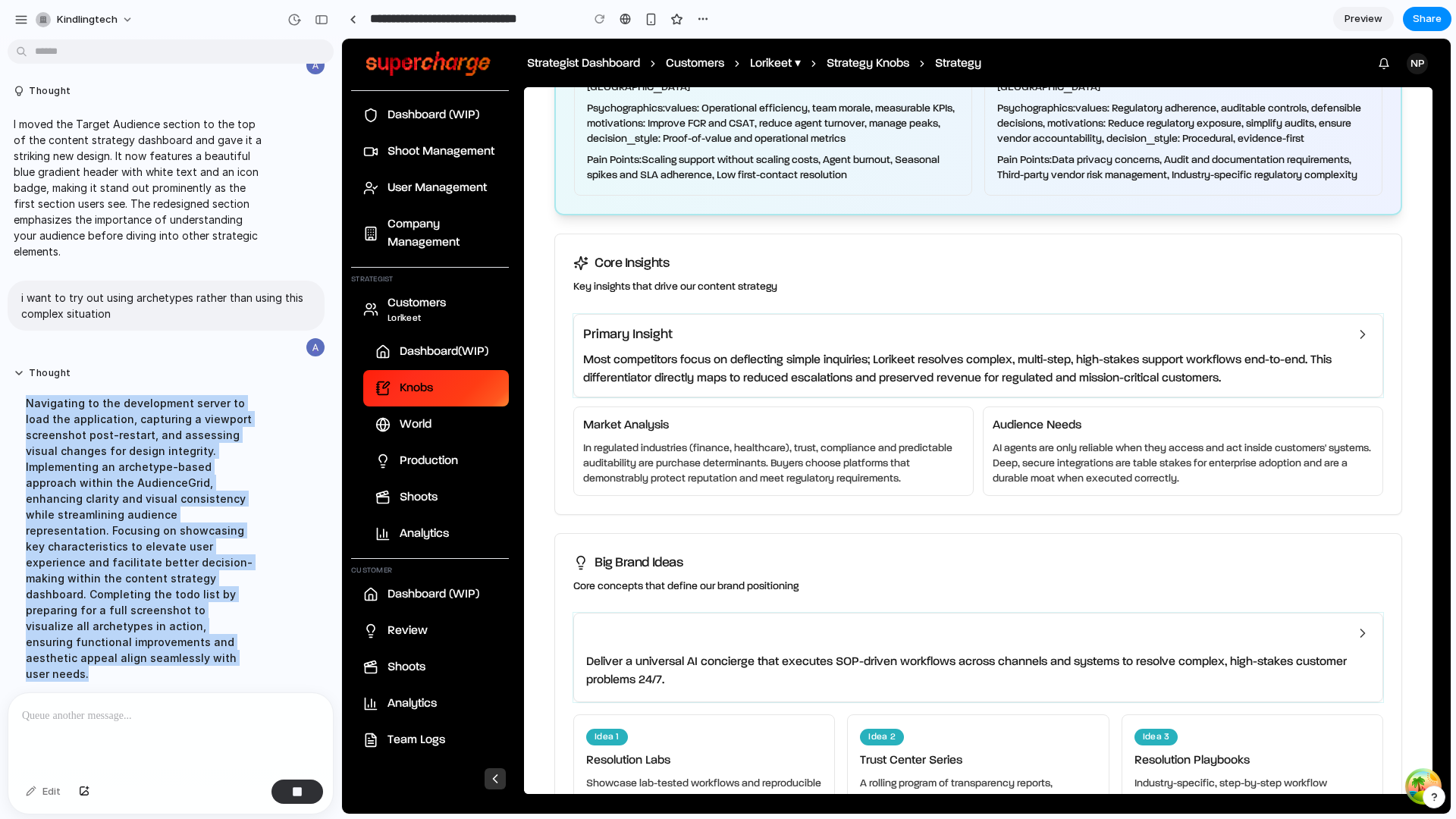
click at [184, 622] on div "Navigating to the development server to load the application, capturing a viewp…" at bounding box center [140, 538] width 253 height 305
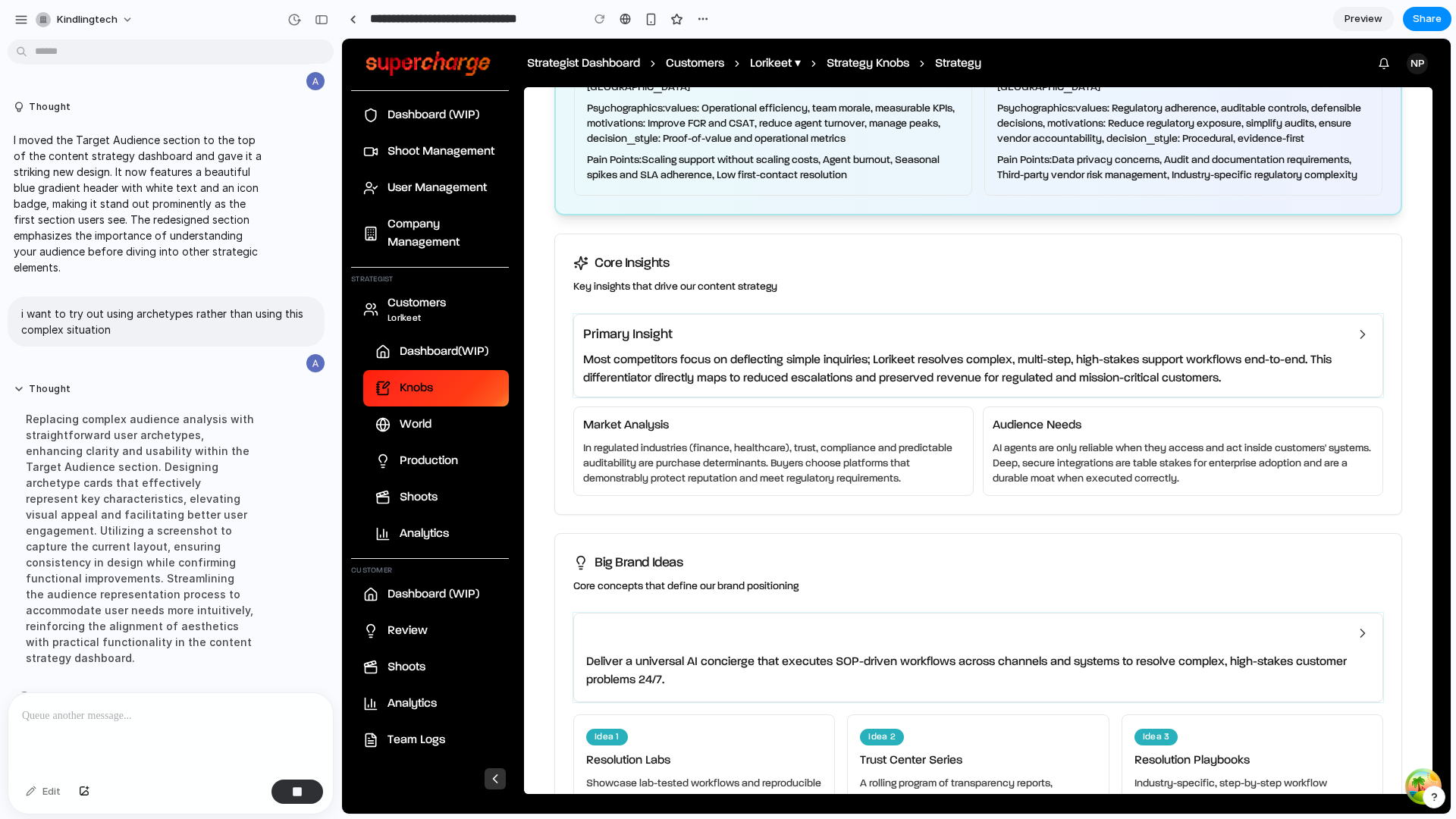
scroll to position [0, 0]
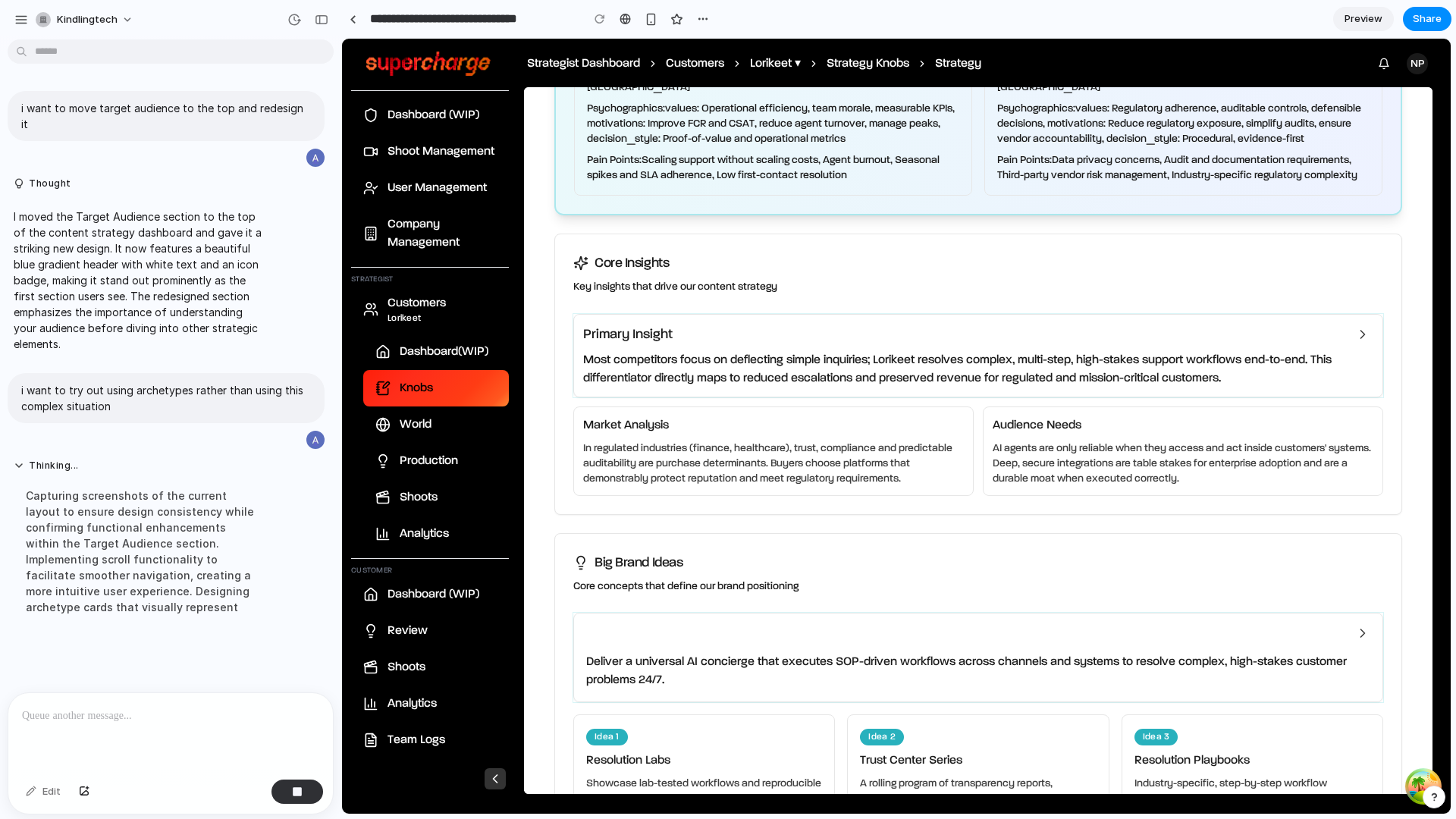
click at [122, 479] on div "Capturing screenshots of the current layout to ensure design consistency while …" at bounding box center [140, 552] width 253 height 146
click at [122, 479] on div "Capturing screenshots of the current layout to ensure design consistency while …" at bounding box center [140, 567] width 253 height 178
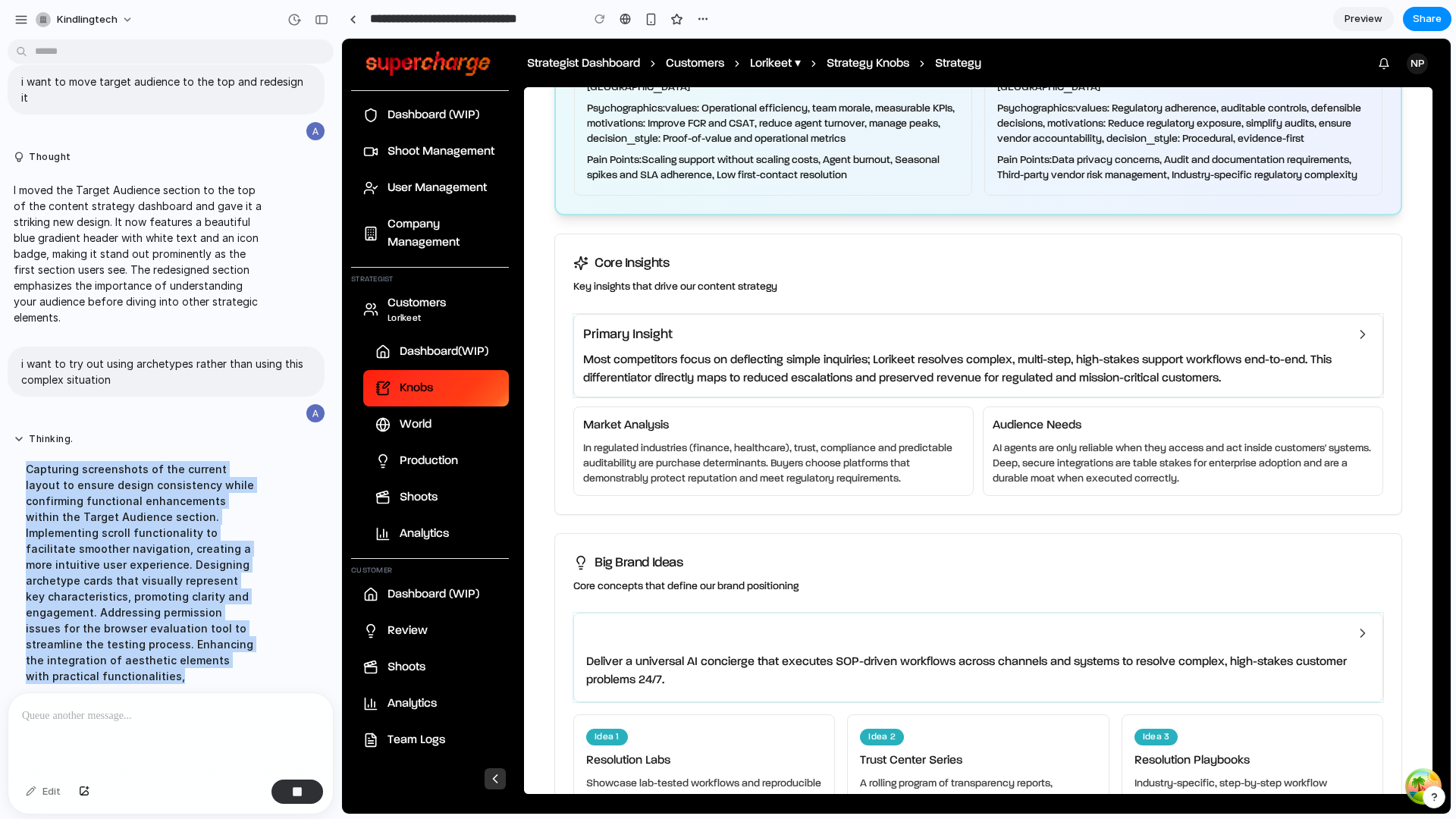
drag, startPoint x: 122, startPoint y: 478, endPoint x: 160, endPoint y: 648, distance: 174.2
click at [160, 651] on div "Capturing screenshots of the current layout to ensure design consistency while …" at bounding box center [140, 573] width 253 height 241
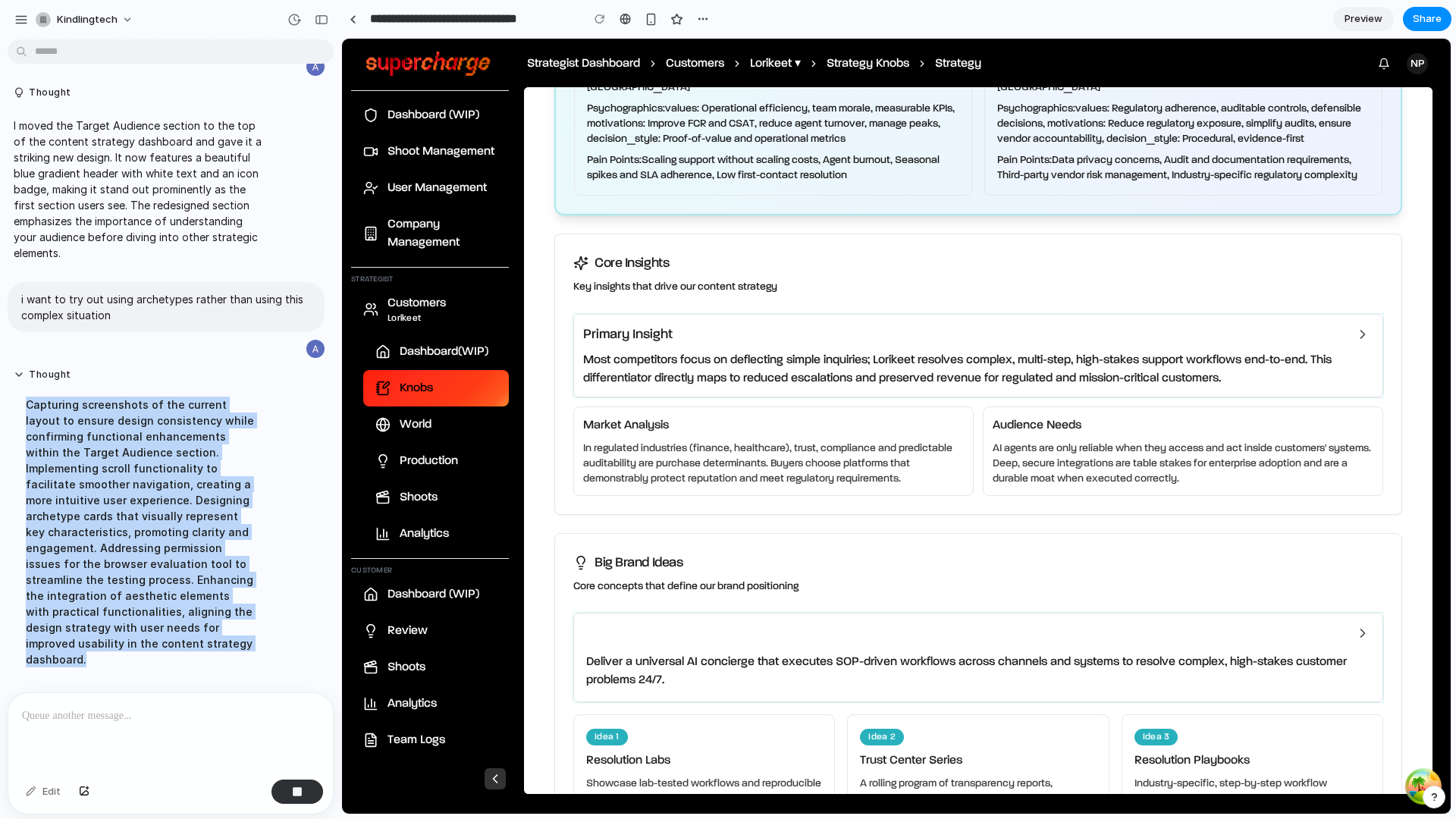
scroll to position [92, 0]
click at [170, 690] on div at bounding box center [175, 698] width 314 height 16
drag, startPoint x: 181, startPoint y: 631, endPoint x: 29, endPoint y: 392, distance: 283.2
click at [29, 390] on div "Capturing screenshots of the current layout to ensure design consistency while …" at bounding box center [140, 530] width 253 height 289
click at [29, 392] on div "Capturing screenshots of the current layout to ensure design consistency while …" at bounding box center [140, 530] width 253 height 289
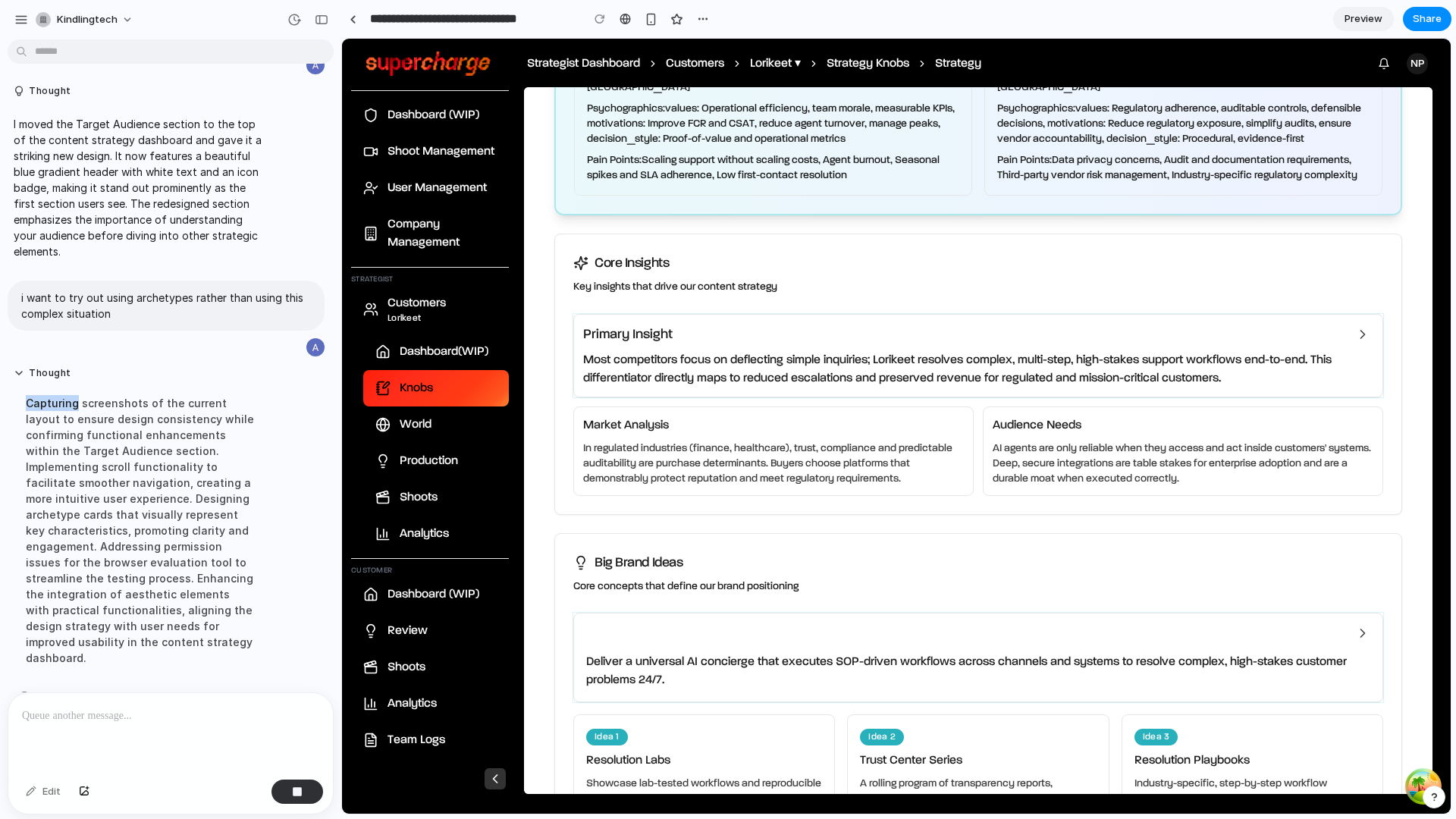
click at [29, 392] on div "Capturing screenshots of the current layout to ensure design consistency while …" at bounding box center [140, 530] width 253 height 289
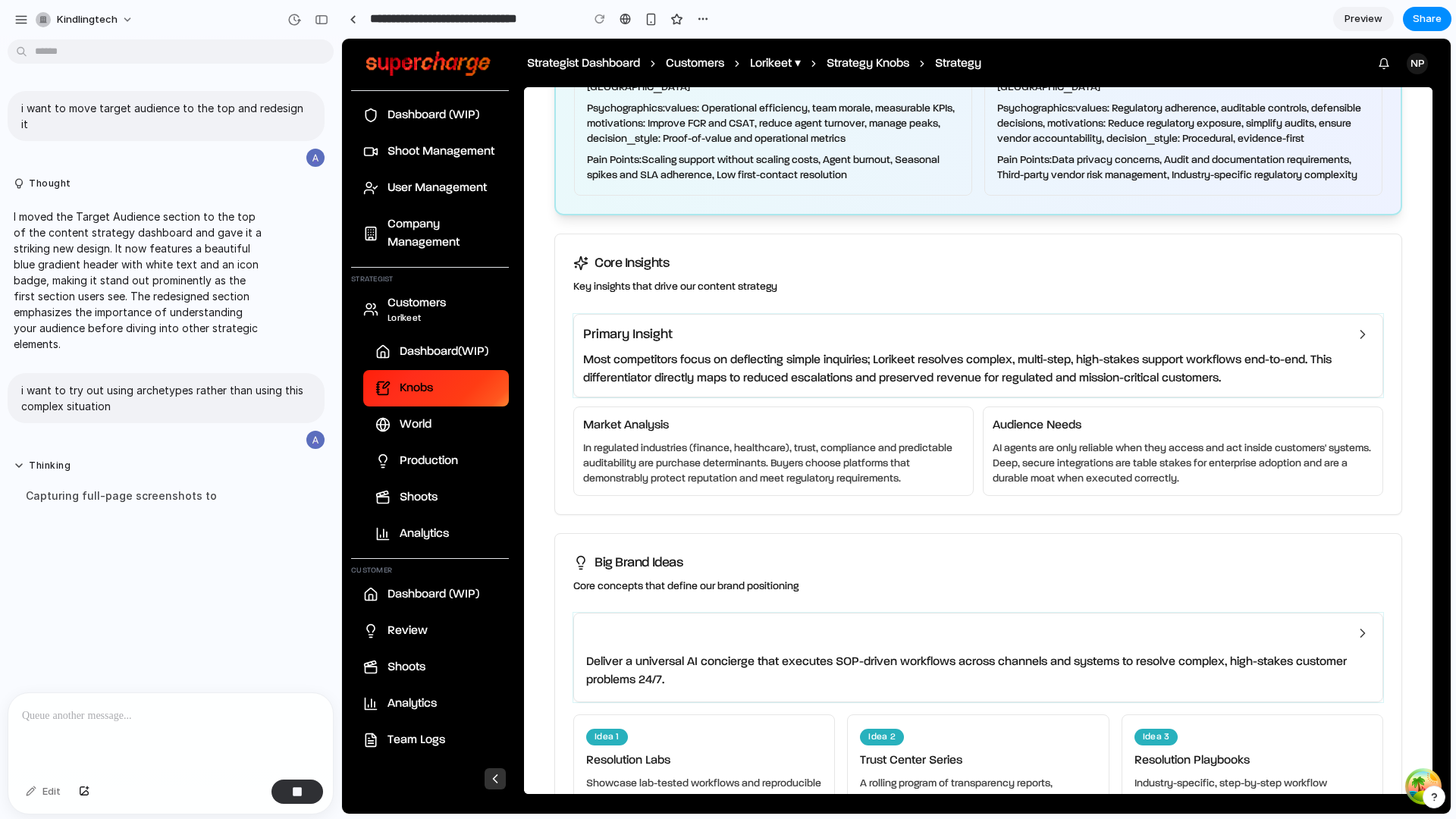
drag, startPoint x: 29, startPoint y: 392, endPoint x: 220, endPoint y: 515, distance: 227.2
click at [223, 515] on div "Thinking Capturing full-page screenshots to" at bounding box center [139, 486] width 265 height 71
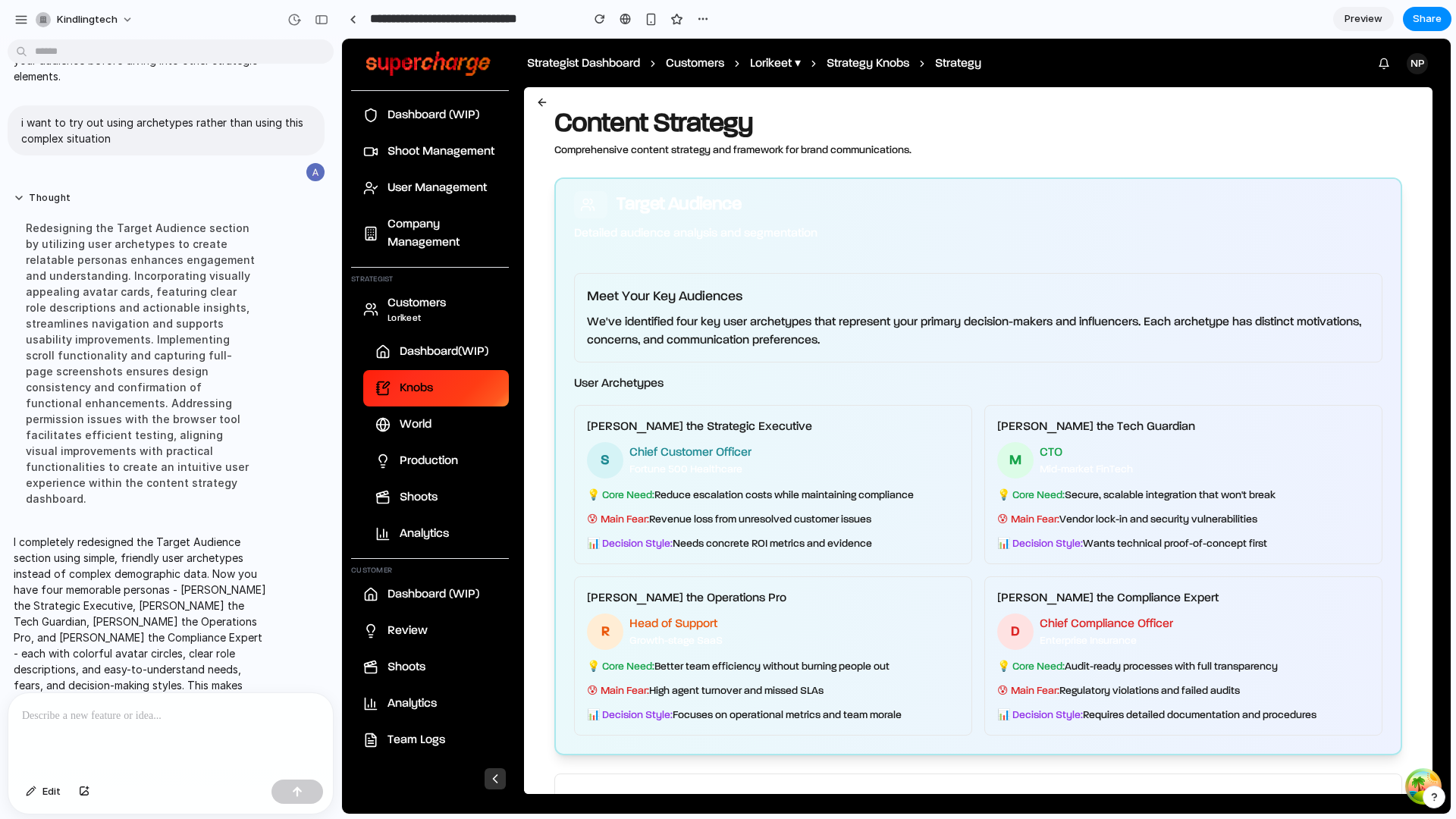
drag, startPoint x: 579, startPoint y: 409, endPoint x: 881, endPoint y: 544, distance: 330.8
click at [881, 544] on div "[PERSON_NAME] the Strategic Executive S Chief Customer Officer Fortune 500 Heal…" at bounding box center [773, 484] width 398 height 160
click at [881, 544] on p "📊 Decision Style: Needs concrete ROI metrics and evidence" at bounding box center [773, 544] width 372 height 16
drag, startPoint x: 893, startPoint y: 546, endPoint x: 611, endPoint y: 480, distance: 289.6
click at [606, 481] on div "S Chief Customer Officer Fortune 500 Healthcare 💡 Core Need: Reduce escalation …" at bounding box center [773, 497] width 372 height 109
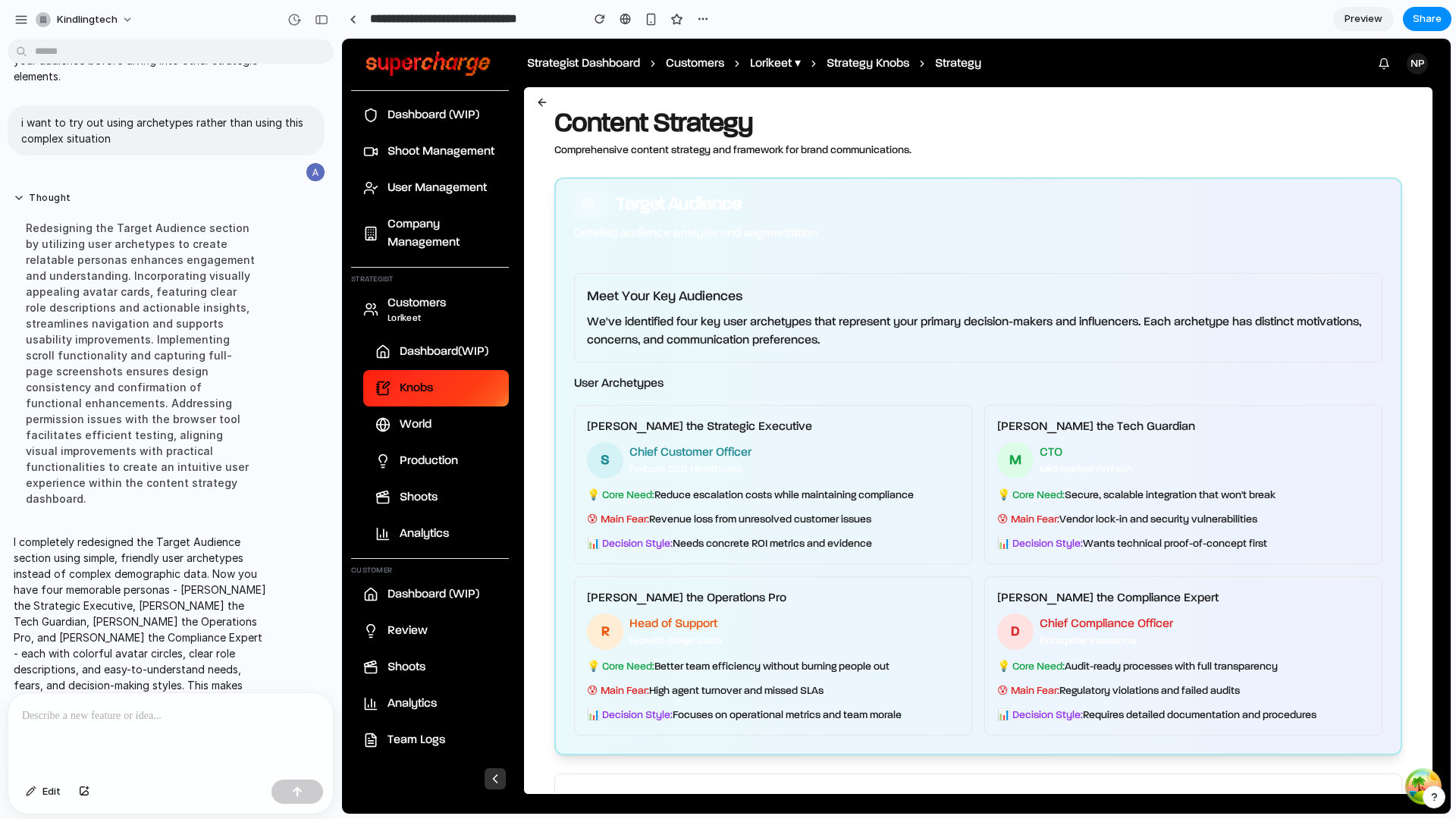
click at [615, 490] on span "💡 Core Need:" at bounding box center [621, 495] width 67 height 11
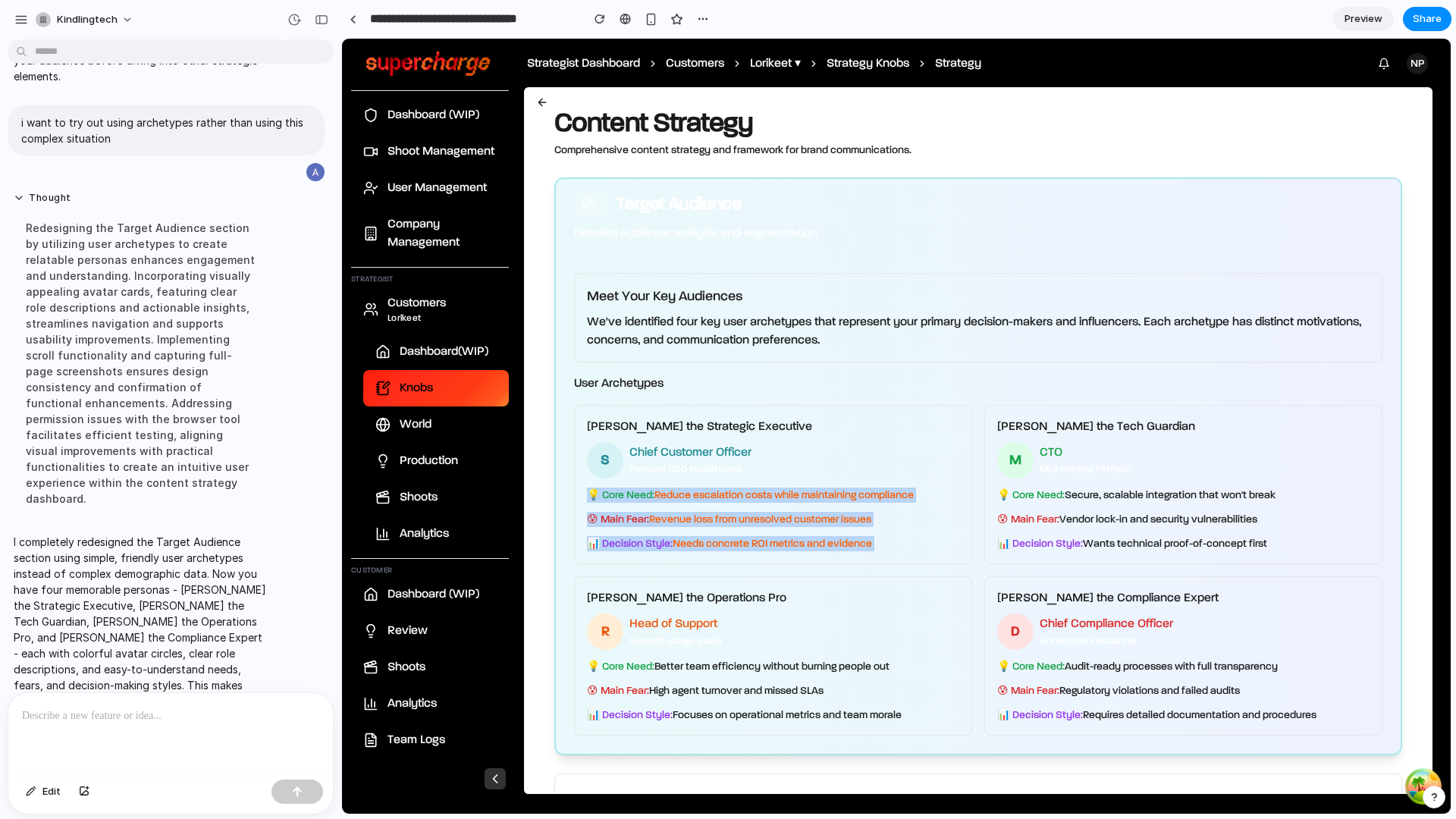
drag, startPoint x: 615, startPoint y: 489, endPoint x: 784, endPoint y: 548, distance: 179.0
click at [784, 552] on div "[PERSON_NAME] the Strategic Executive S Chief Customer Officer Fortune 500 Heal…" at bounding box center [773, 484] width 398 height 160
click at [784, 548] on p "📊 Decision Style: Needs concrete ROI metrics and evidence" at bounding box center [773, 544] width 372 height 16
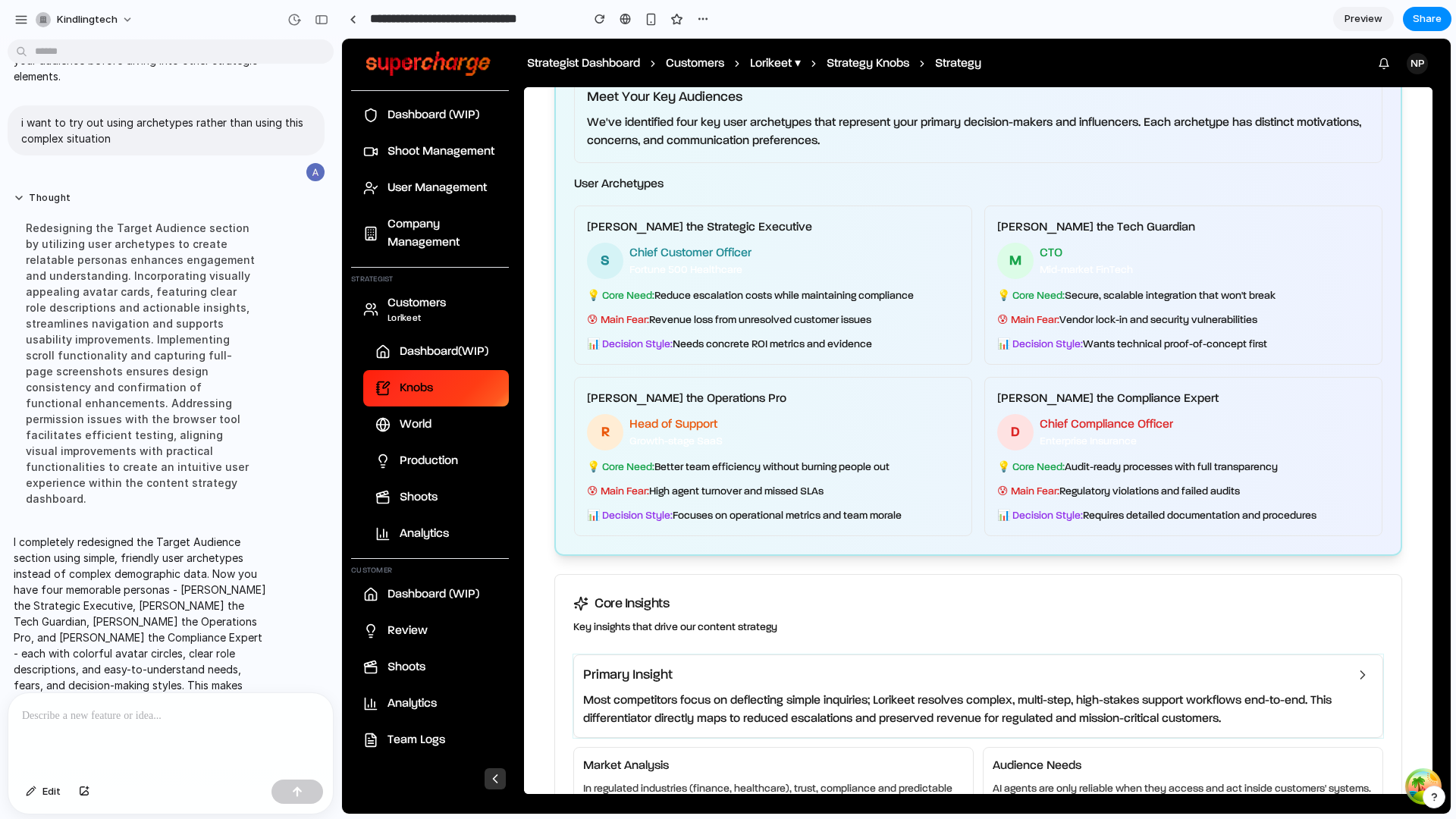
scroll to position [242, 0]
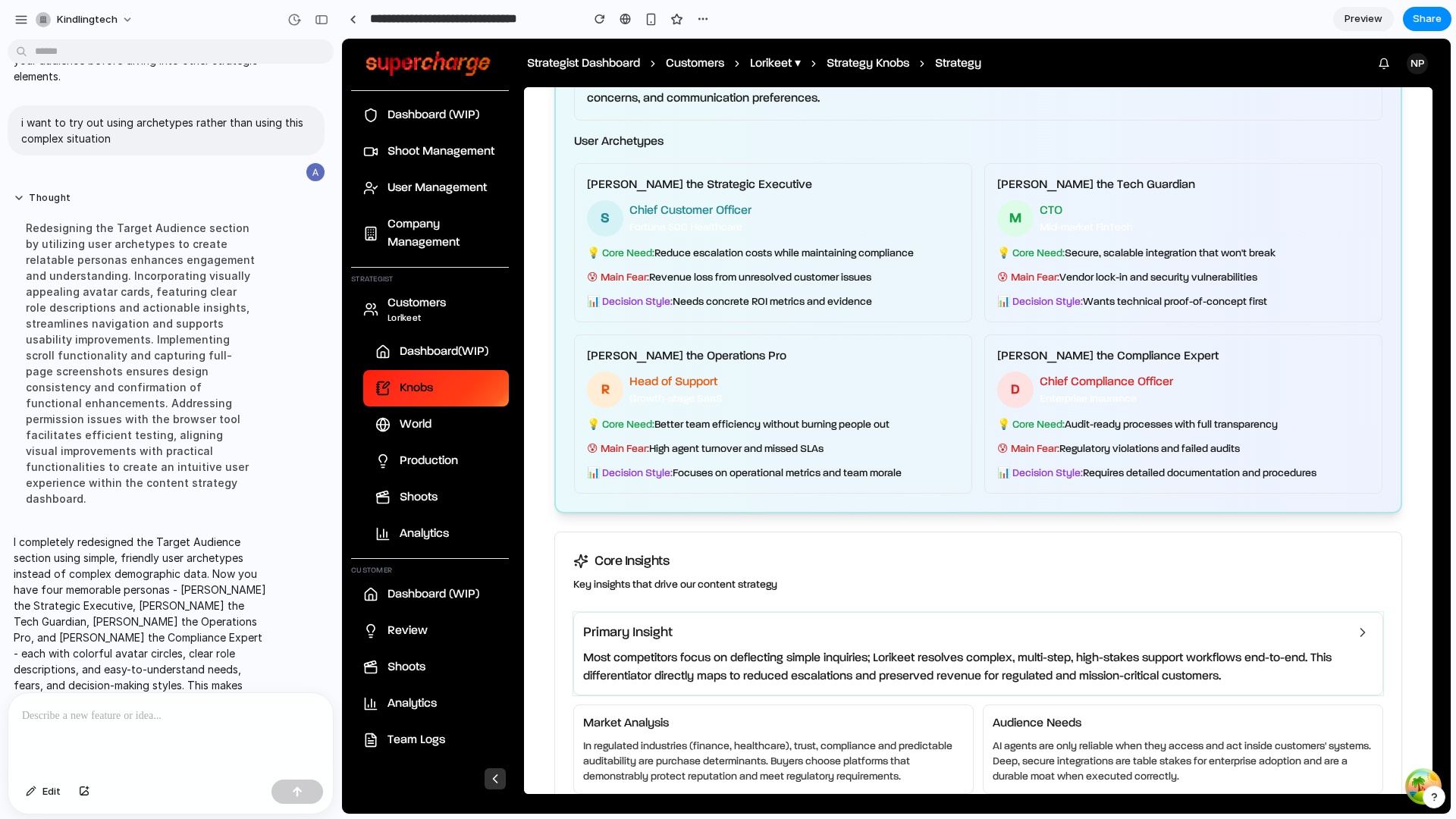
click at [182, 720] on p at bounding box center [170, 716] width 297 height 18
drag, startPoint x: 274, startPoint y: 721, endPoint x: 265, endPoint y: 719, distance: 9.2
click at [265, 719] on p "**********" at bounding box center [170, 716] width 297 height 18
drag, startPoint x: 279, startPoint y: 725, endPoint x: 0, endPoint y: 720, distance: 279.0
click at [0, 720] on div "**********" at bounding box center [166, 753] width 332 height 122
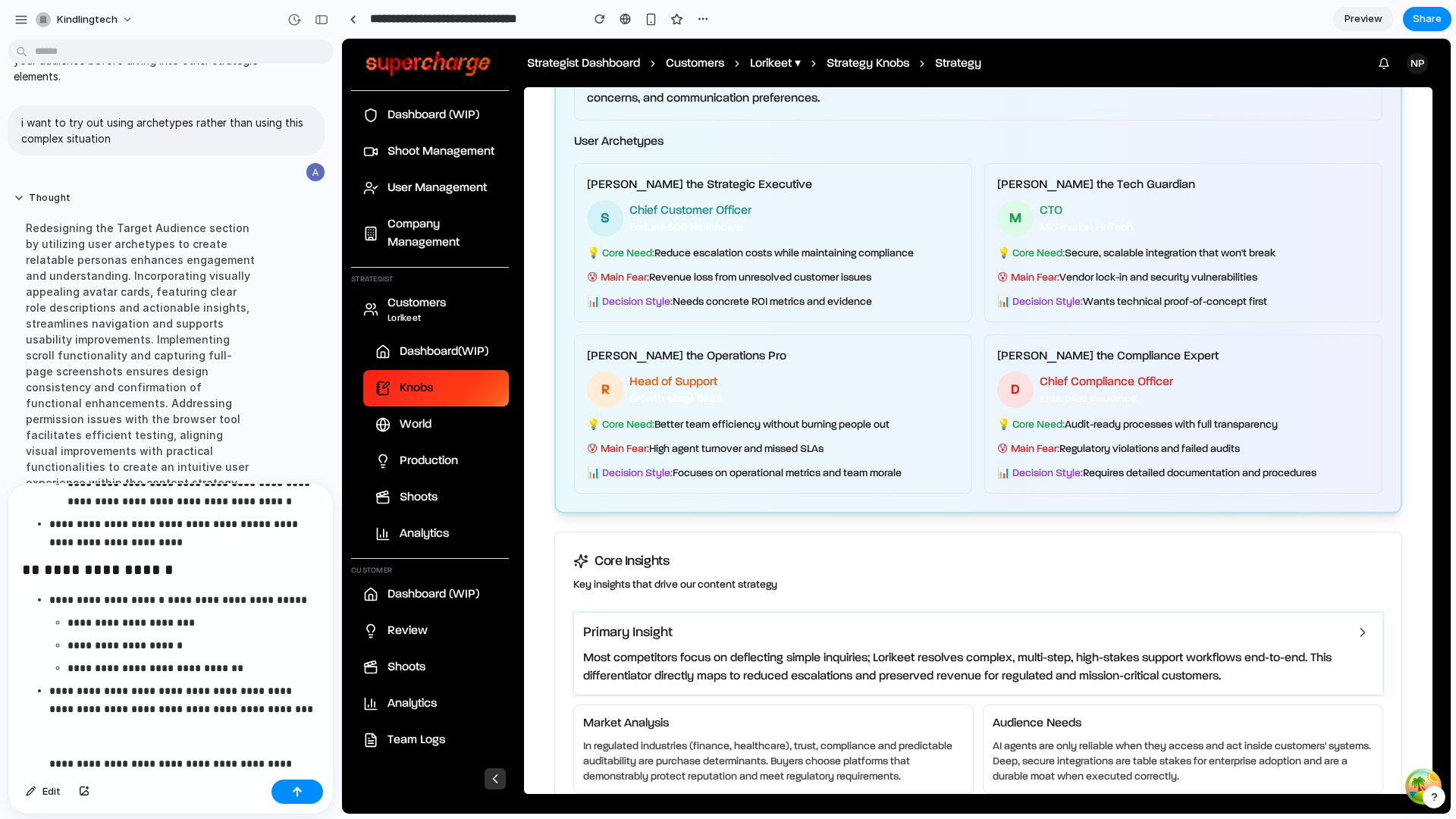
scroll to position [1149, 0]
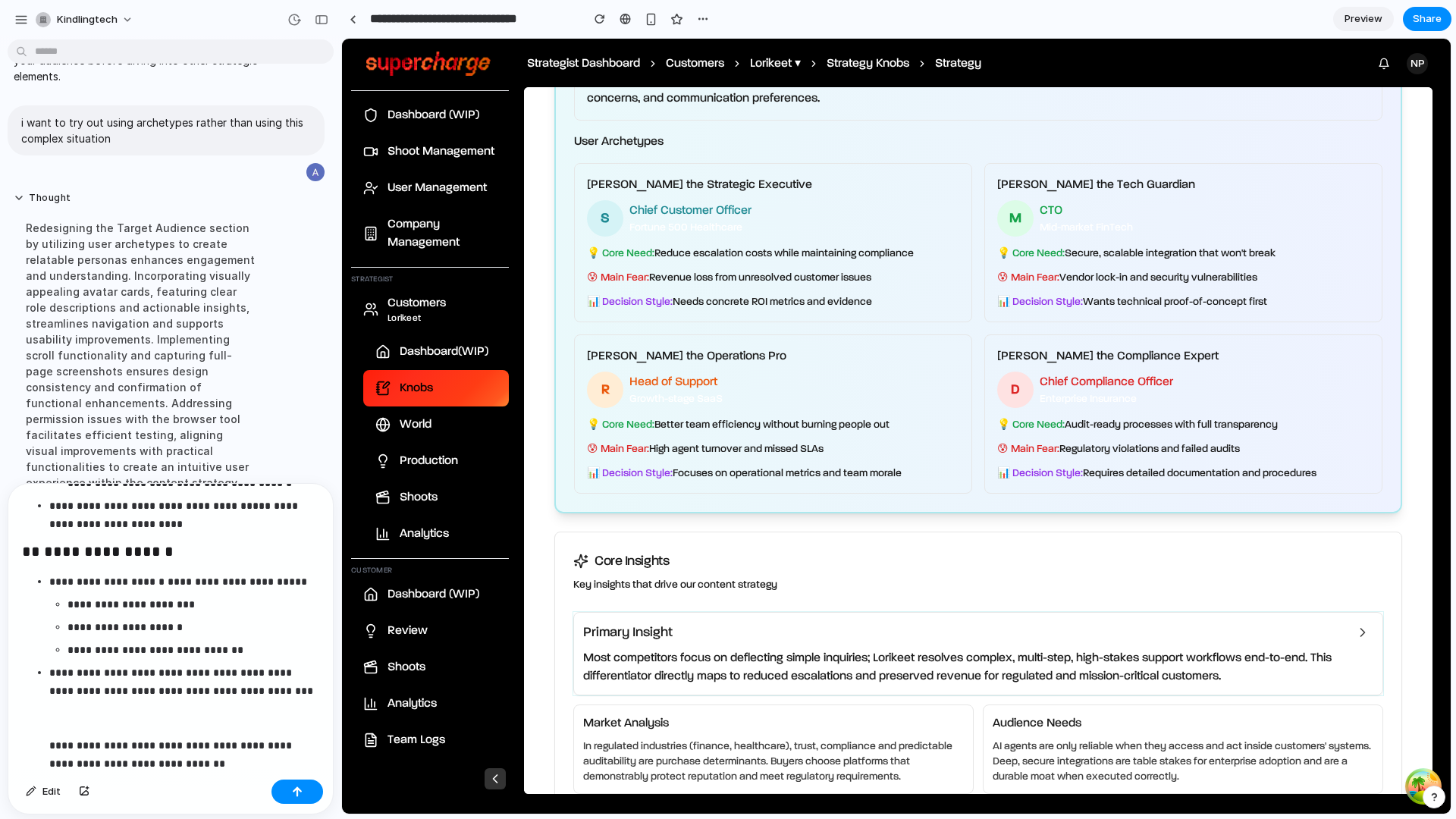
click at [232, 762] on p "**********" at bounding box center [184, 719] width 270 height 109
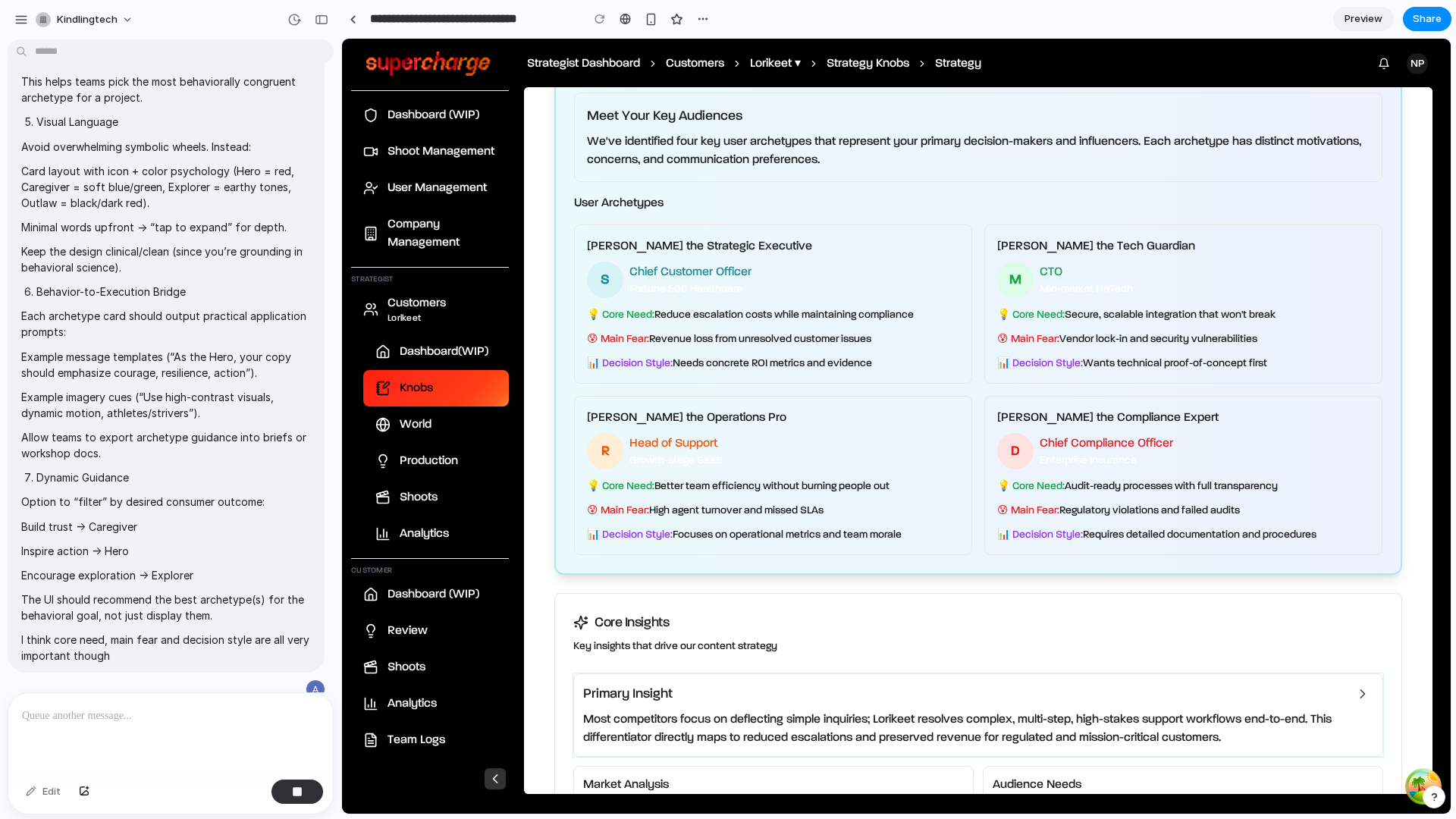
scroll to position [192, 0]
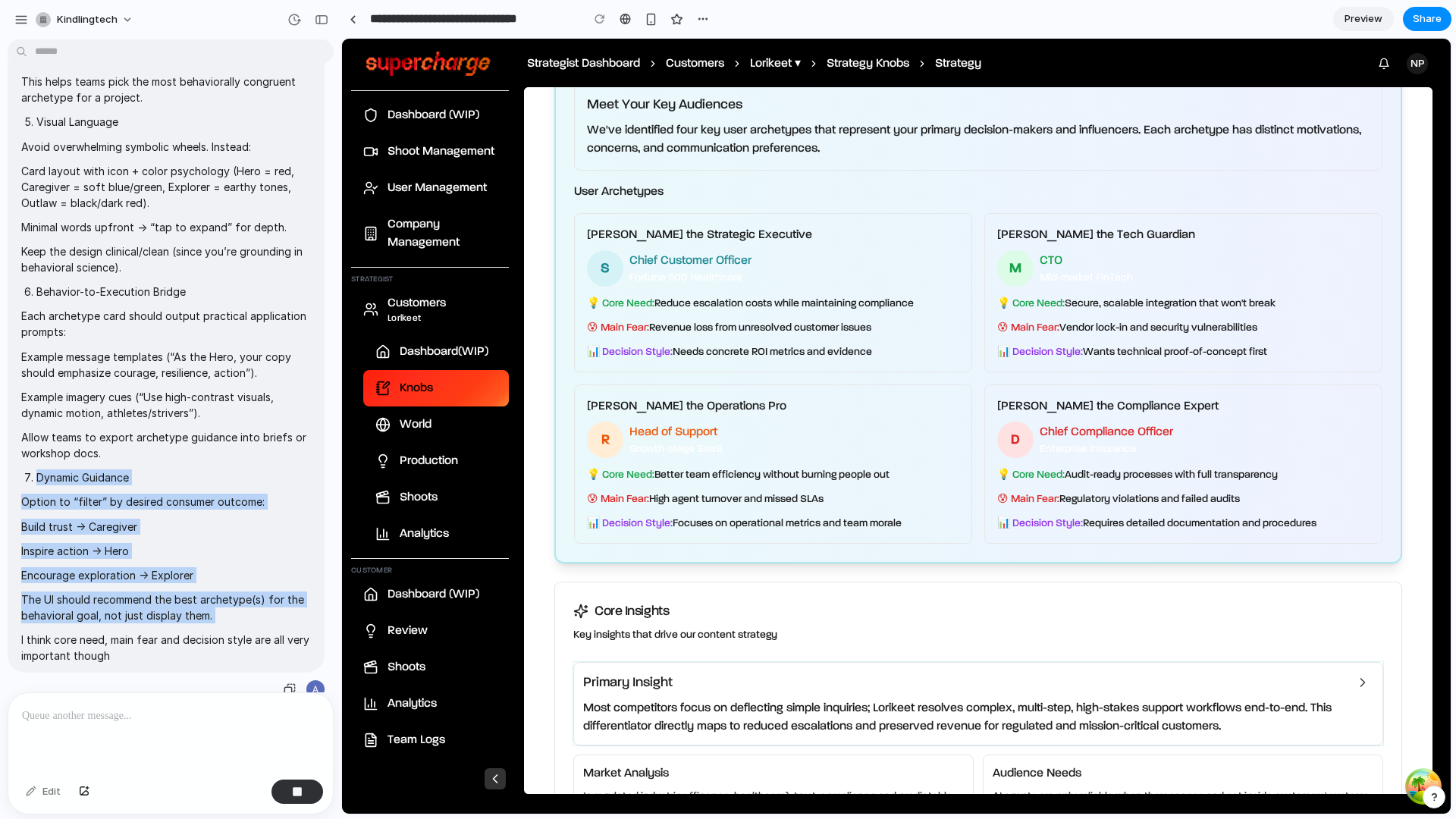
drag, startPoint x: 18, startPoint y: 430, endPoint x: 110, endPoint y: 578, distance: 174.3
click at [110, 578] on div "Keep the Archetype Set Small & Clear Limit to 3–5 archetypes chosen for behavio…" at bounding box center [166, 67] width 317 height 1212
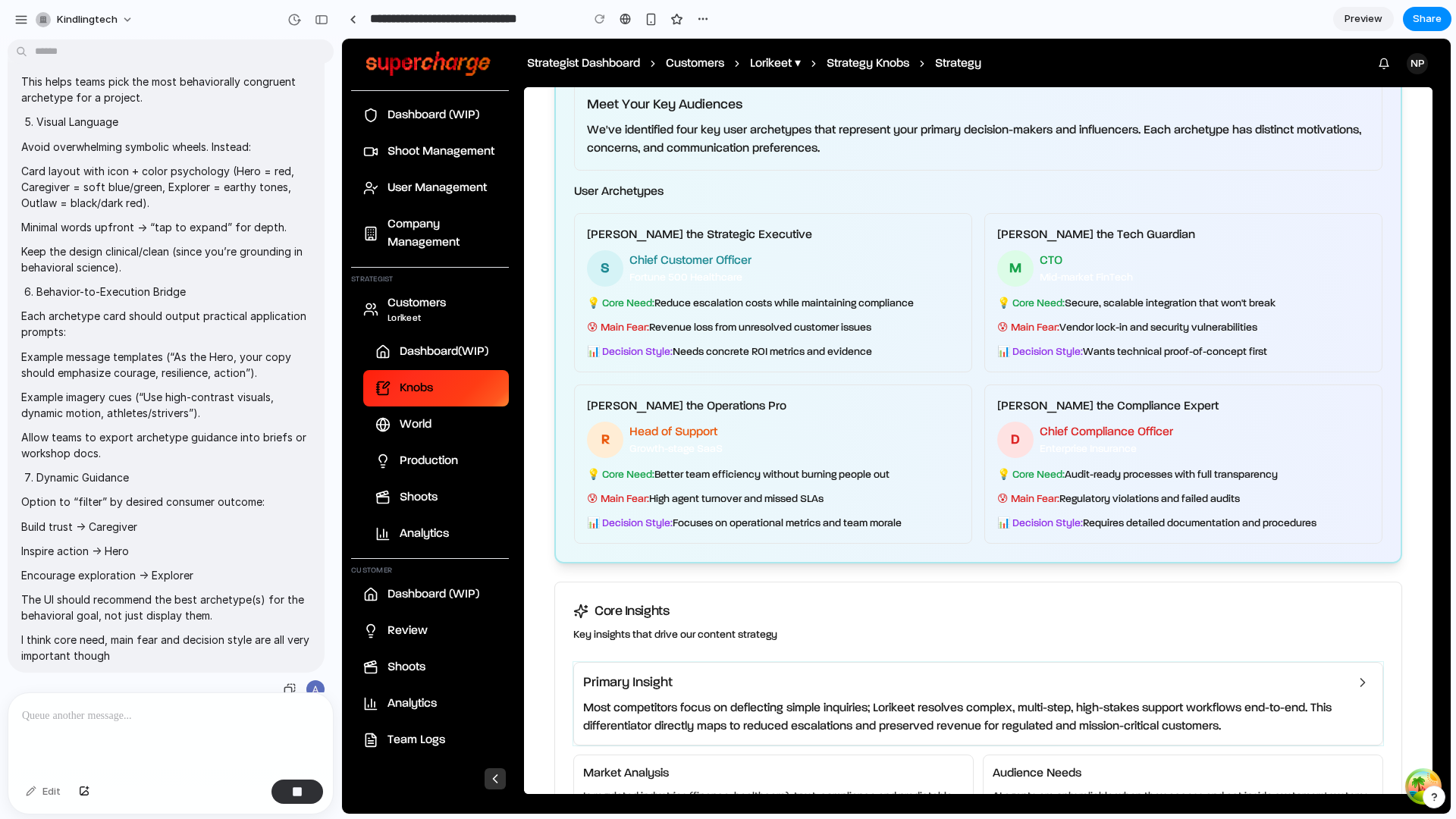
click at [110, 632] on p "I think core need, main fear and decision style are all very important though" at bounding box center [166, 648] width 290 height 32
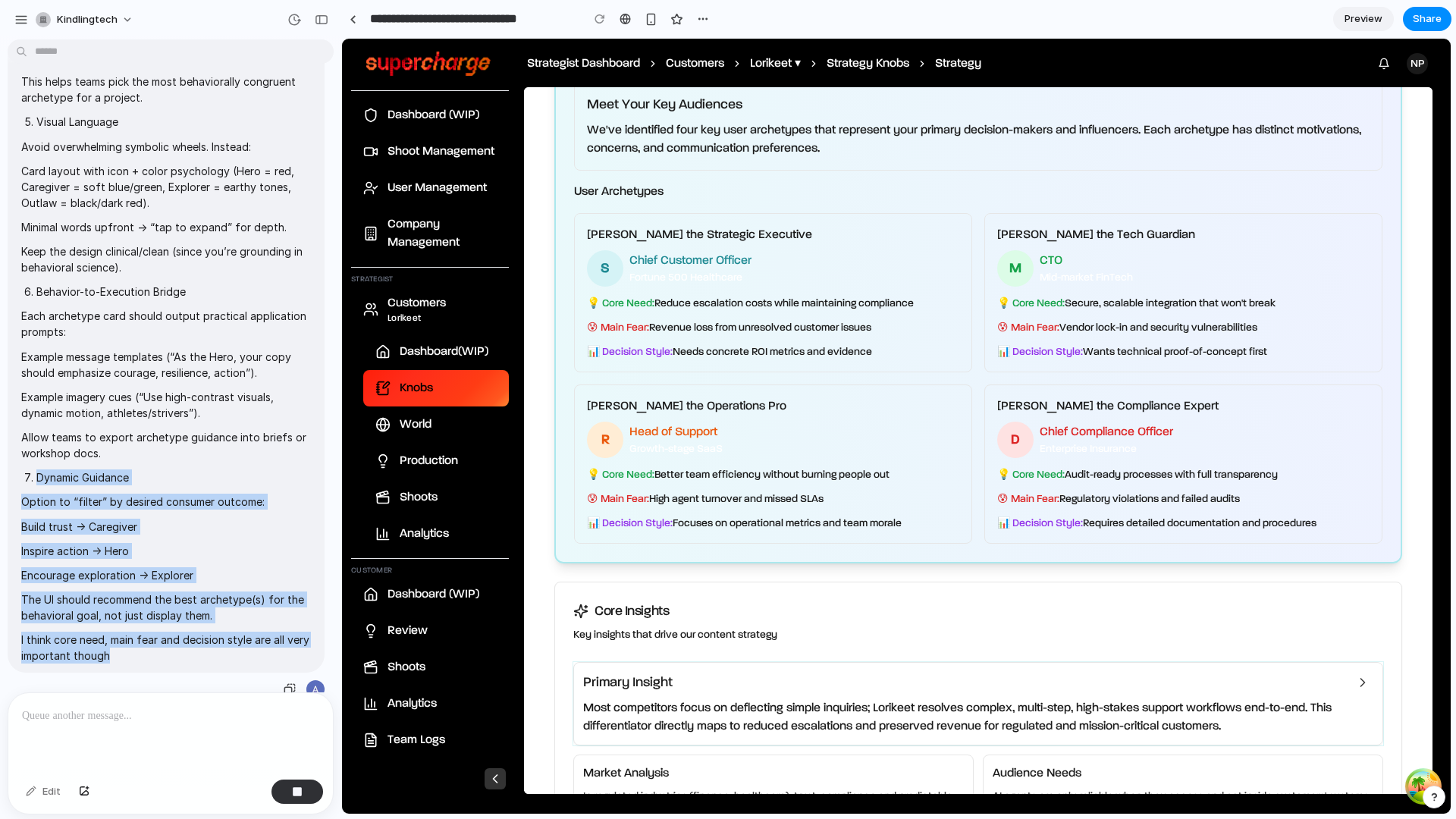
drag, startPoint x: 119, startPoint y: 608, endPoint x: 21, endPoint y: 427, distance: 205.8
click at [21, 427] on span "Keep the Archetype Set Small & Clear Limit to 3–5 archetypes chosen for behavio…" at bounding box center [166, 67] width 290 height 1194
click at [21, 470] on ol "Dynamic Guidance" at bounding box center [166, 477] width 290 height 16
drag, startPoint x: 21, startPoint y: 427, endPoint x: 111, endPoint y: 615, distance: 208.4
click at [111, 615] on span "Keep the Archetype Set Small & Clear Limit to 3–5 archetypes chosen for behavio…" at bounding box center [166, 67] width 290 height 1194
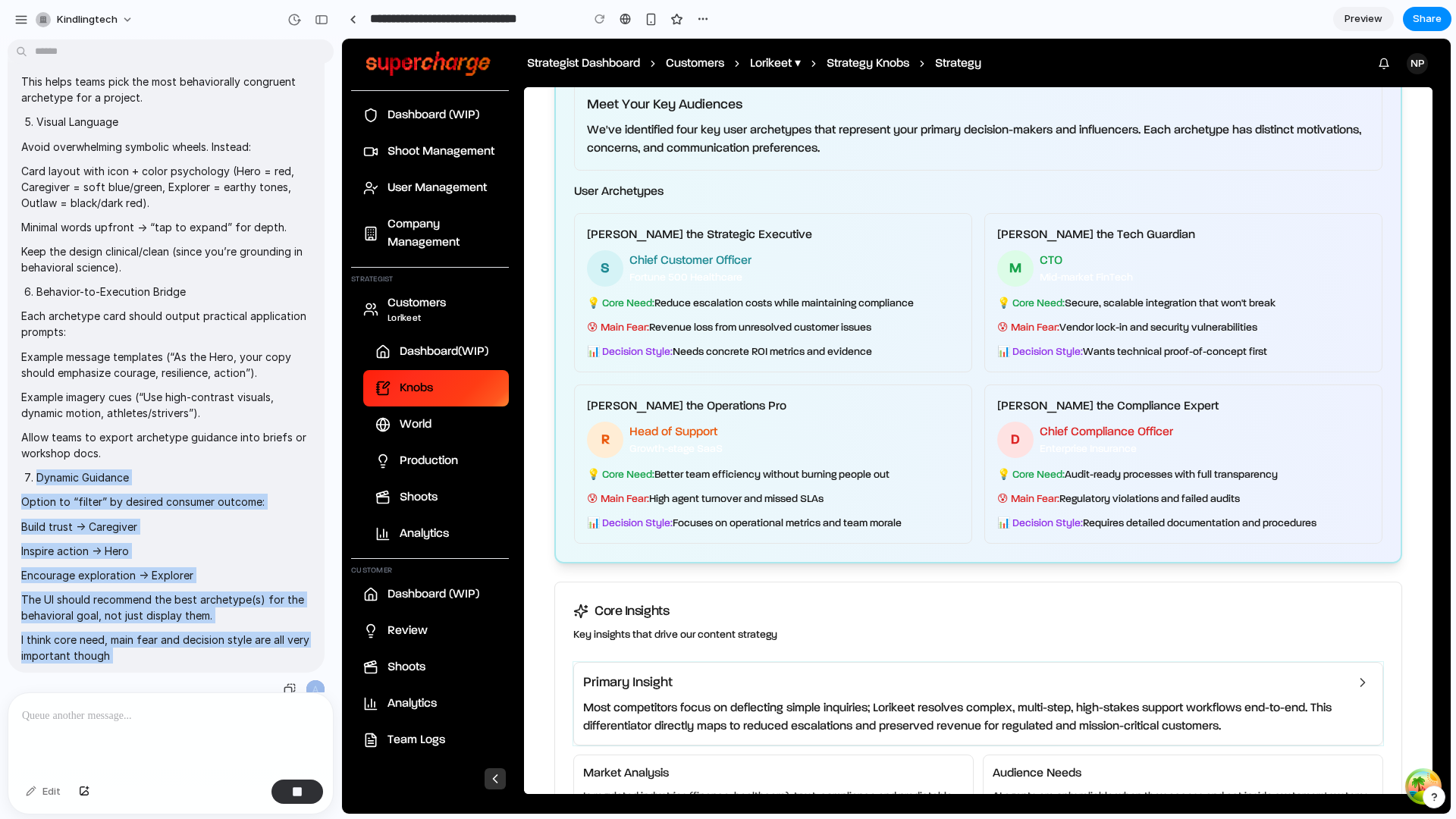
click at [111, 632] on p "I think core need, main fear and decision style are all very important though" at bounding box center [166, 648] width 290 height 32
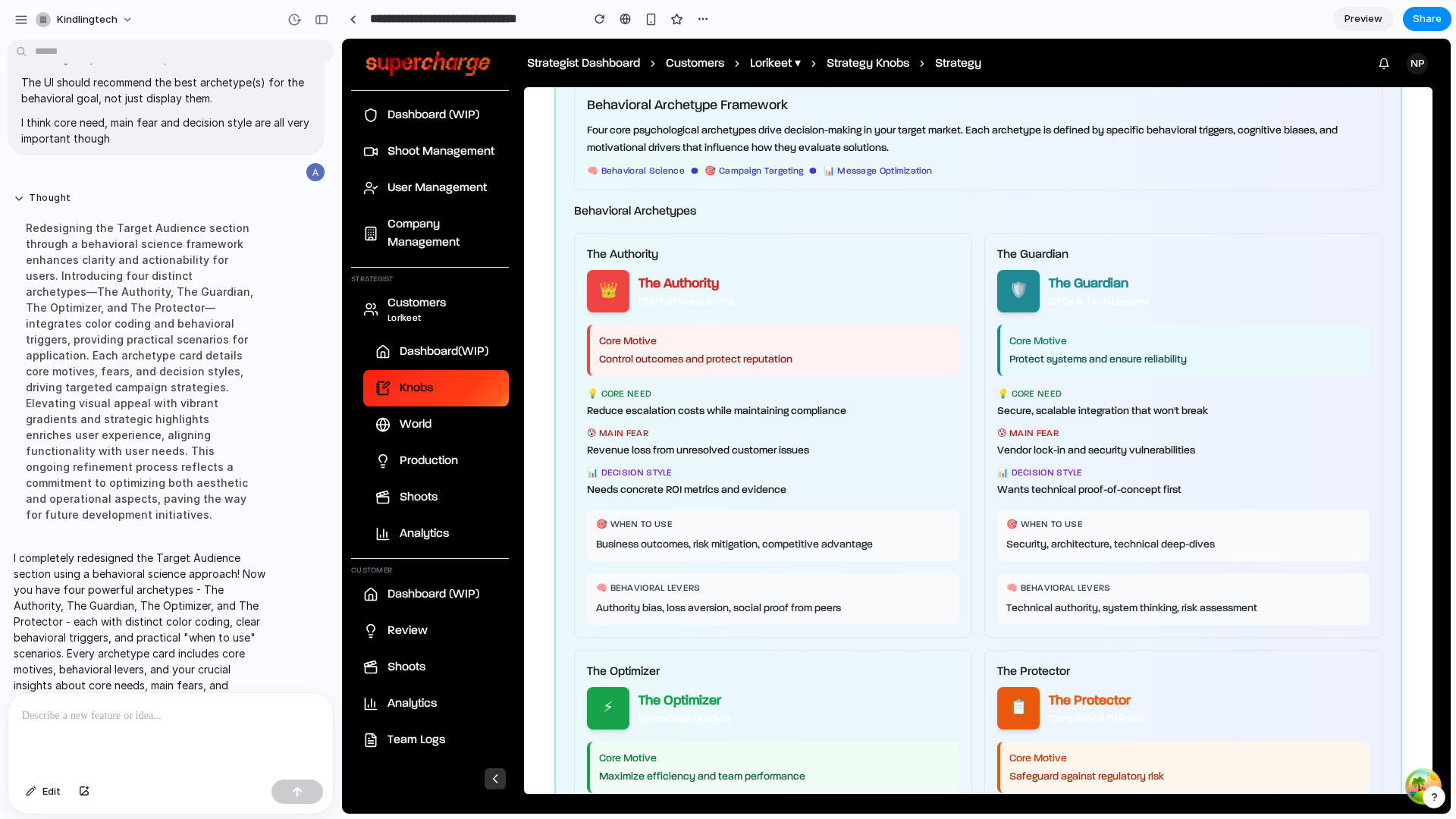
scroll to position [192, 0]
click at [139, 719] on p at bounding box center [170, 716] width 297 height 18
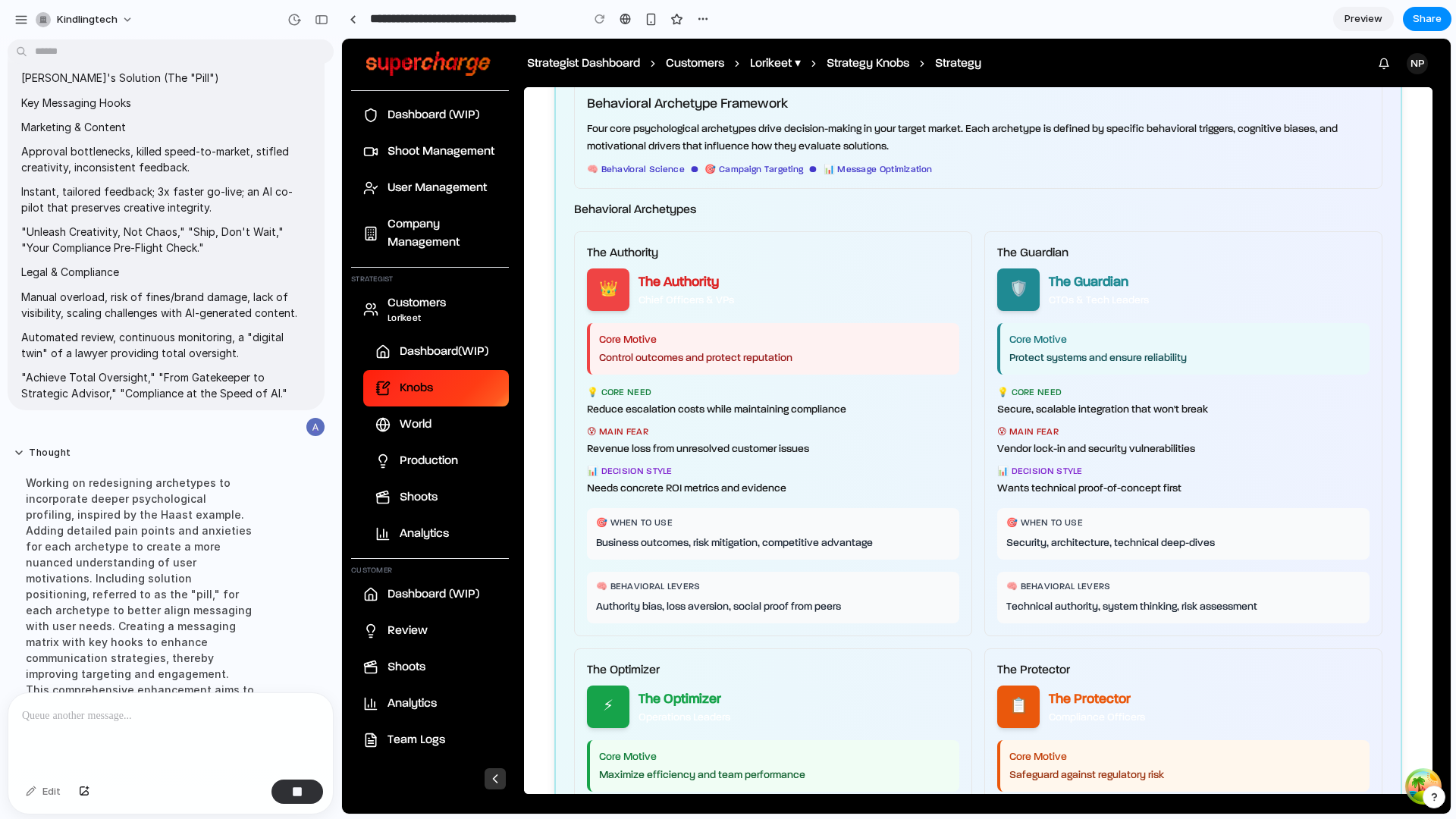
scroll to position [0, 0]
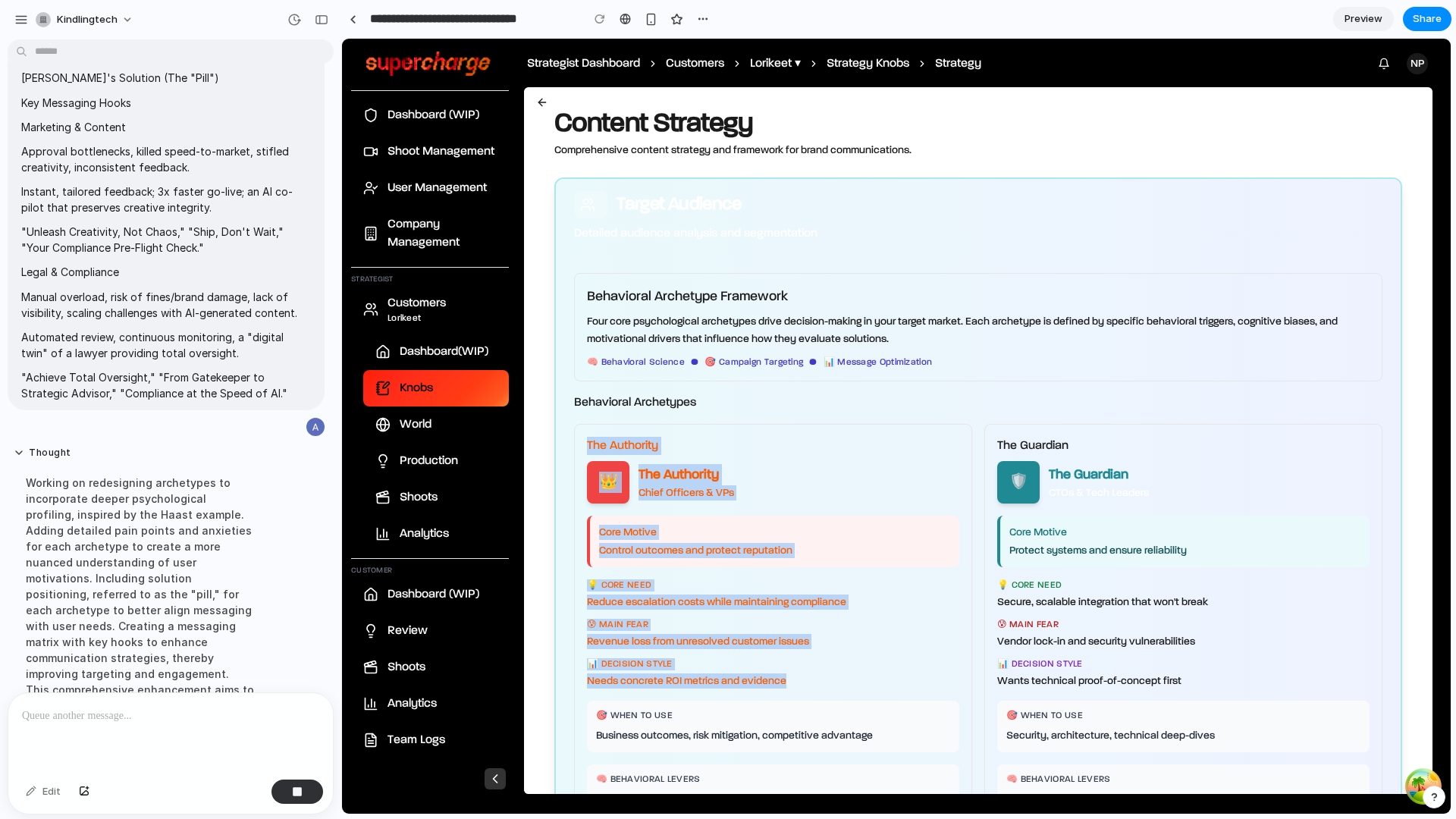
drag, startPoint x: 589, startPoint y: 445, endPoint x: 793, endPoint y: 680, distance: 311.2
click at [793, 680] on div "The Authority 👑 The Authority Chief Officers & VPs Core Motive Control outcomes…" at bounding box center [773, 627] width 398 height 405
click at [793, 680] on p "Needs concrete ROI metrics and evidence" at bounding box center [773, 681] width 372 height 16
drag, startPoint x: 800, startPoint y: 686, endPoint x: 591, endPoint y: 445, distance: 319.0
click at [591, 445] on div "The Authority 👑 The Authority Chief Officers & VPs Core Motive Control outcomes…" at bounding box center [773, 627] width 398 height 405
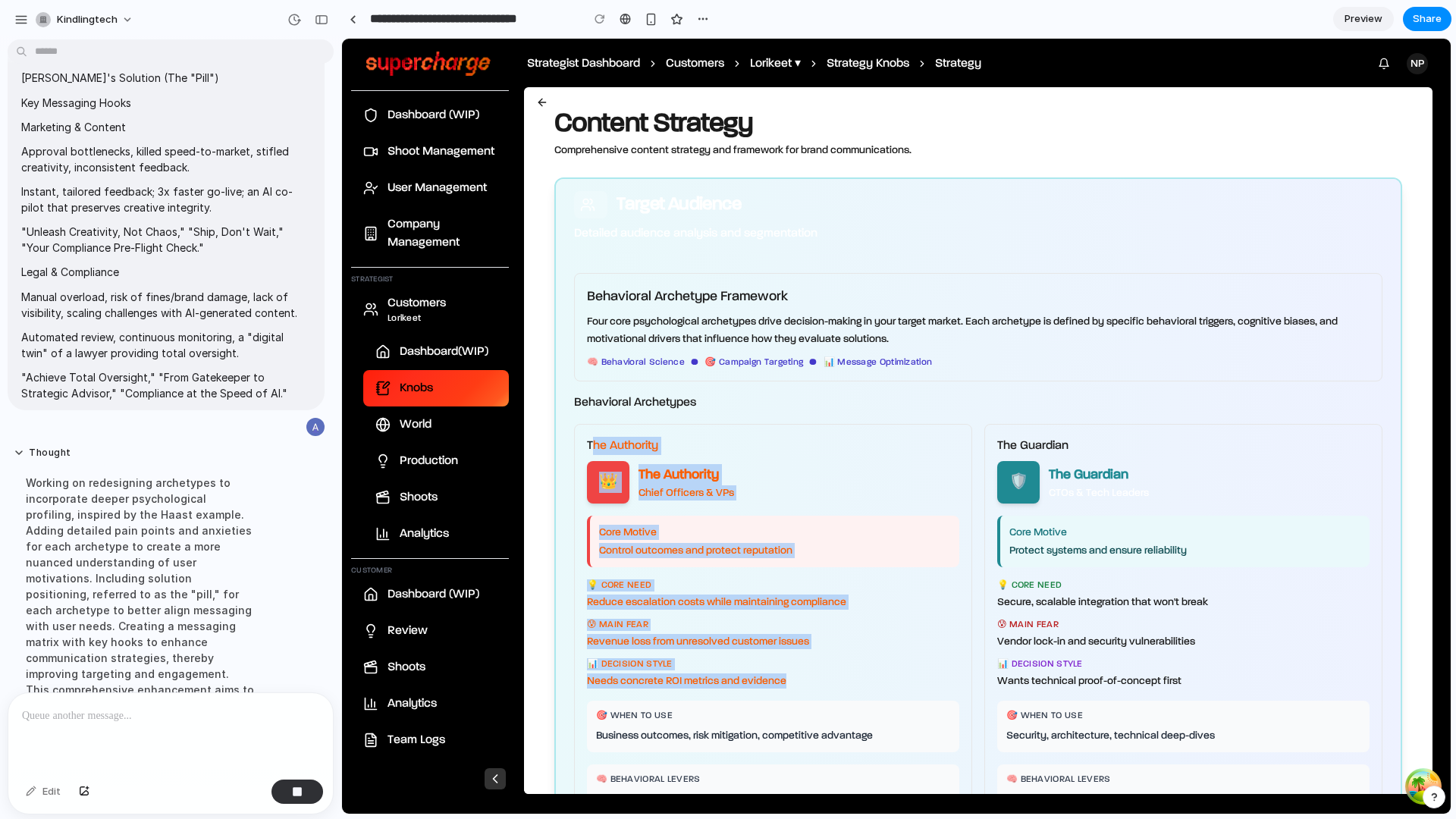
click at [591, 445] on p "The Authority" at bounding box center [773, 446] width 372 height 18
drag, startPoint x: 591, startPoint y: 445, endPoint x: 787, endPoint y: 681, distance: 306.8
click at [787, 681] on div "The Authority 👑 The Authority Chief Officers & VPs Core Motive Control outcomes…" at bounding box center [773, 627] width 398 height 405
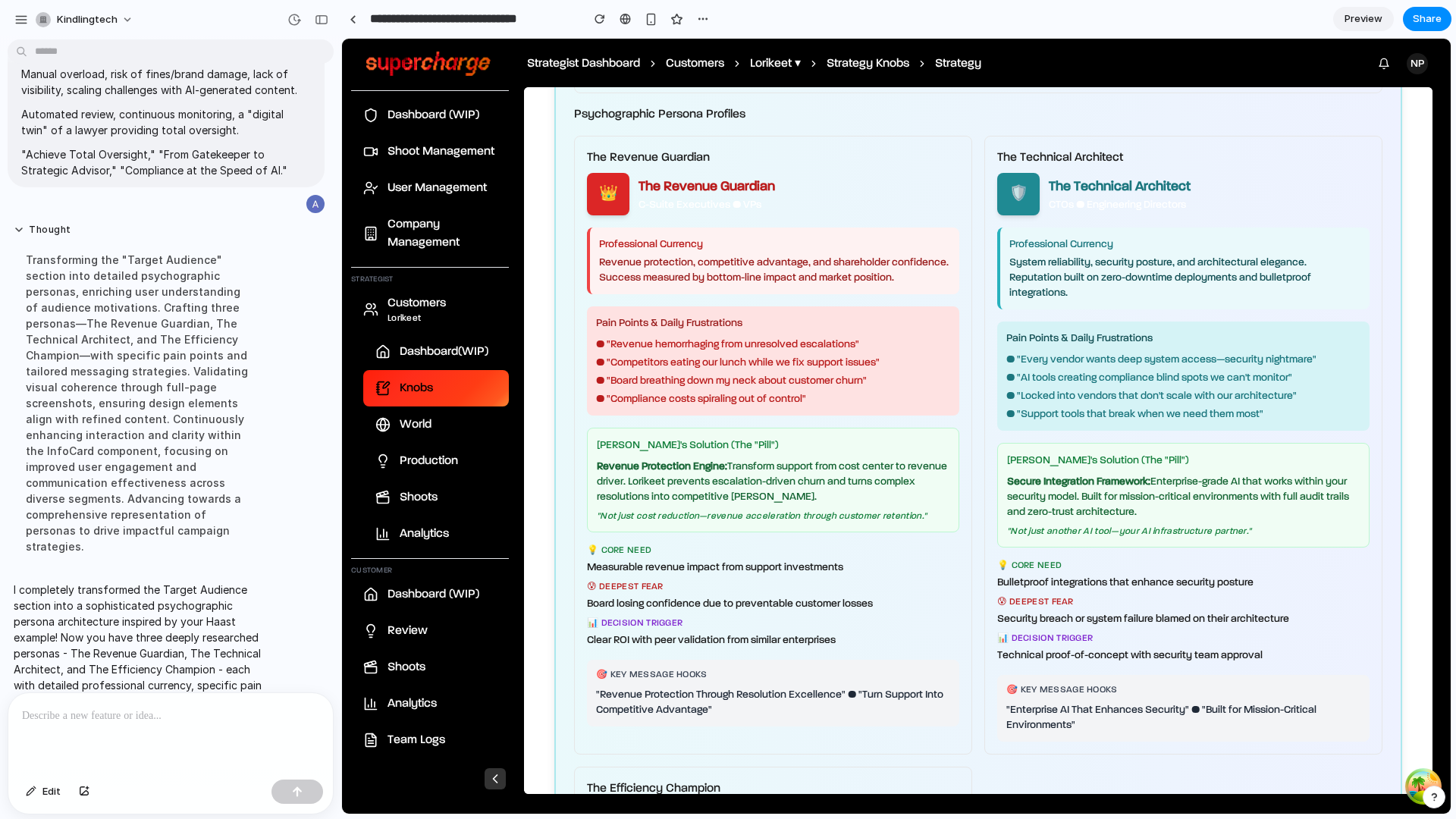
scroll to position [353, 0]
